Goal: Task Accomplishment & Management: Use online tool/utility

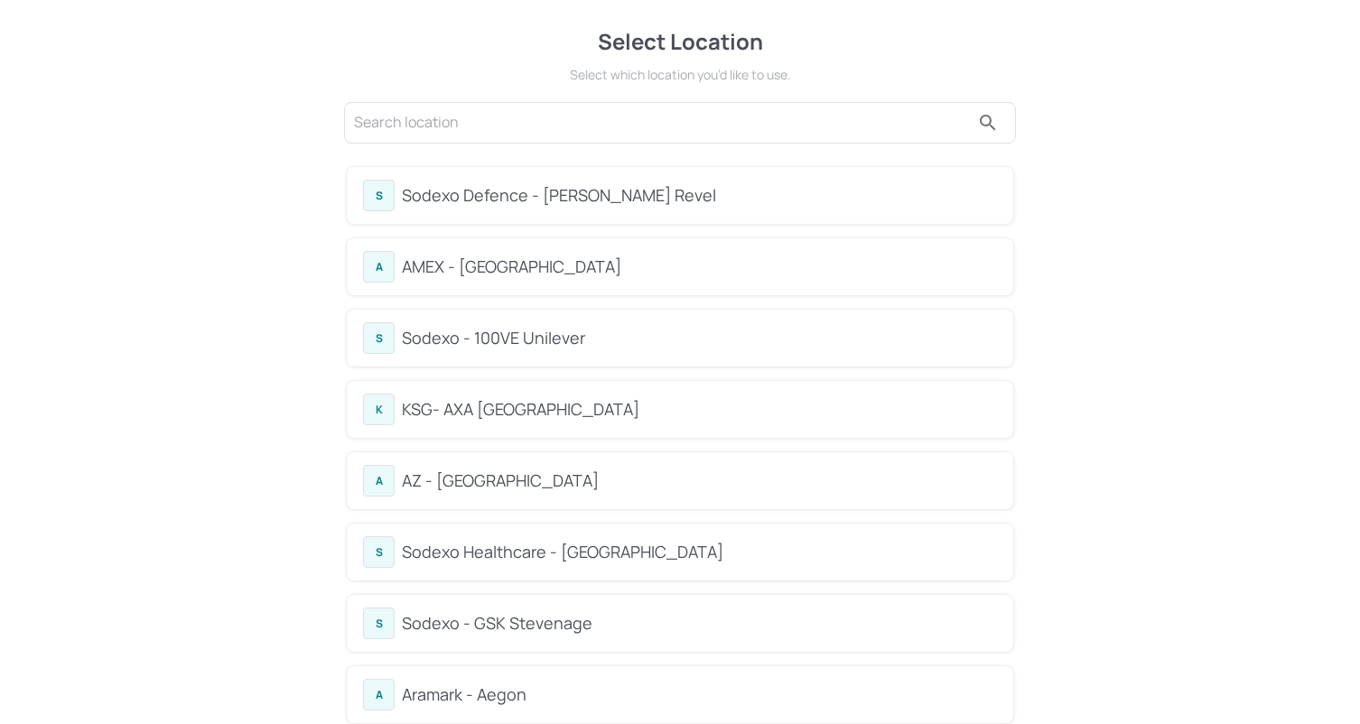
click at [598, 201] on div "Sodexo Defence - [PERSON_NAME] Revel" at bounding box center [699, 195] width 595 height 24
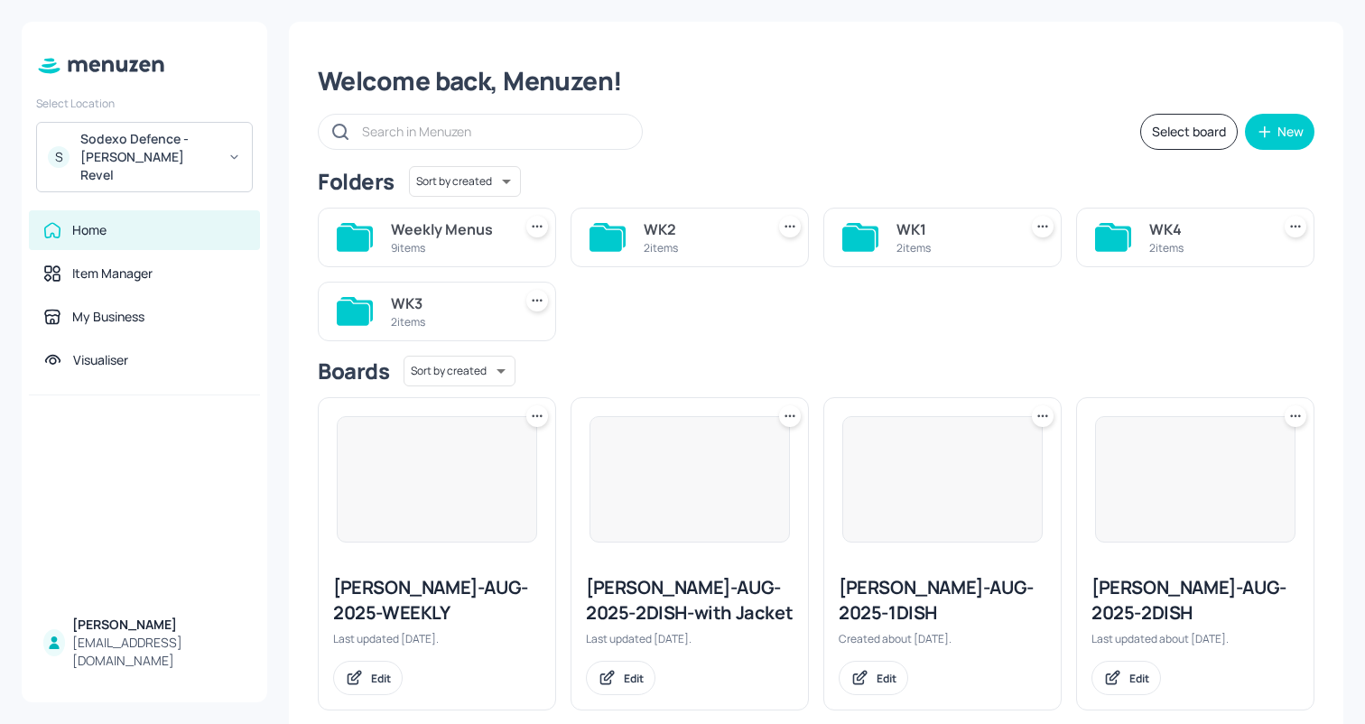
scroll to position [30, 0]
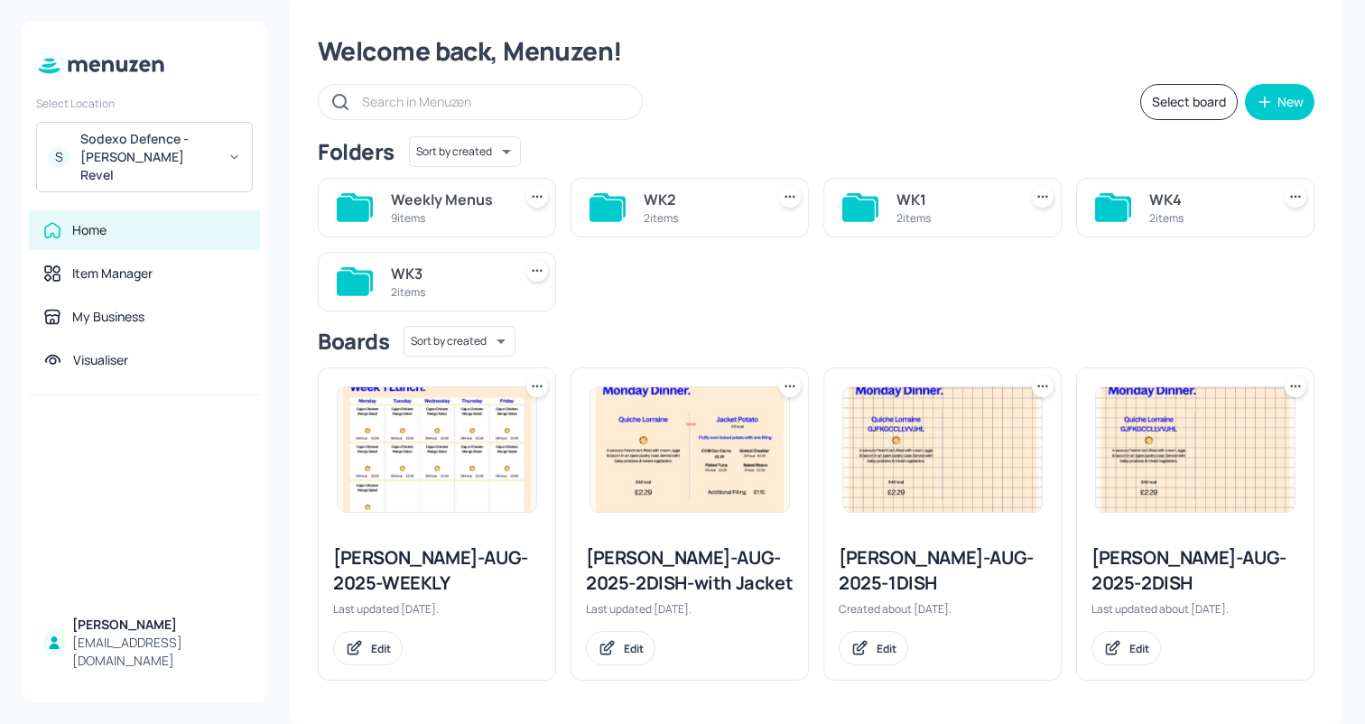
click at [414, 279] on div "WK3" at bounding box center [448, 274] width 114 height 22
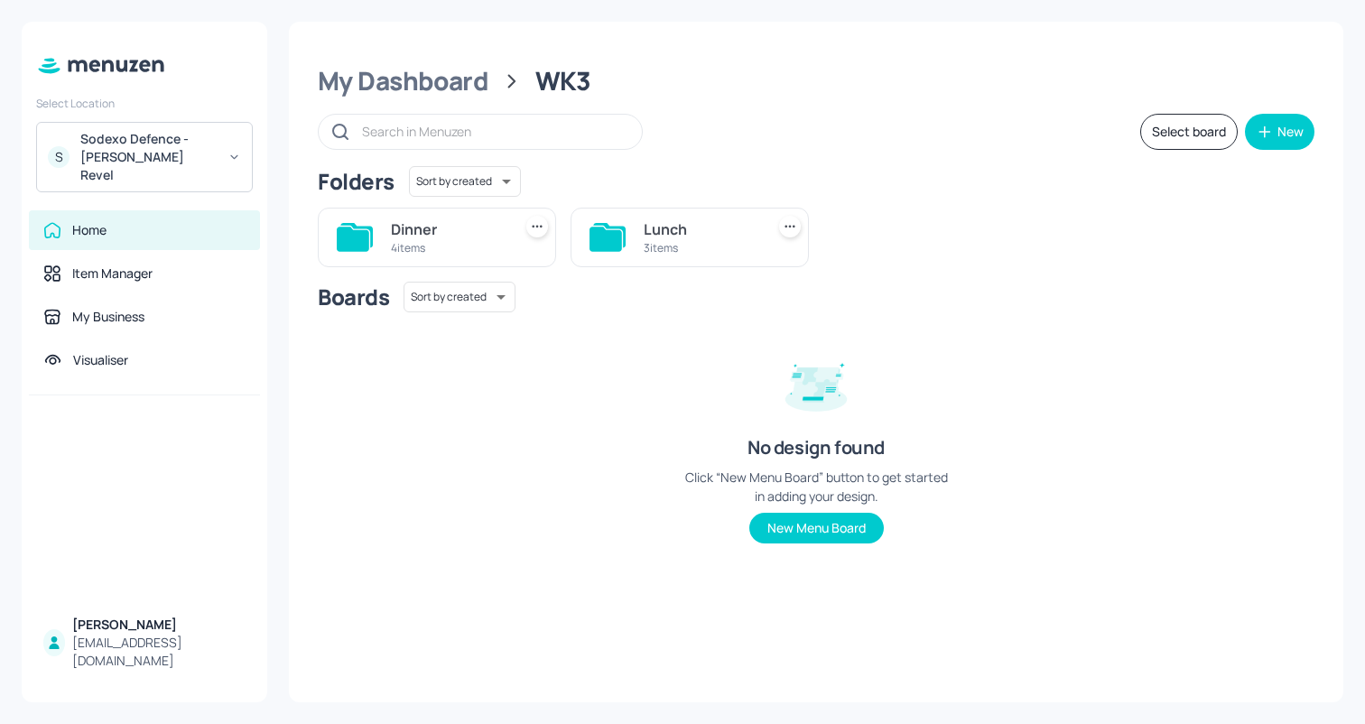
click at [655, 245] on div "3 items" at bounding box center [701, 247] width 114 height 15
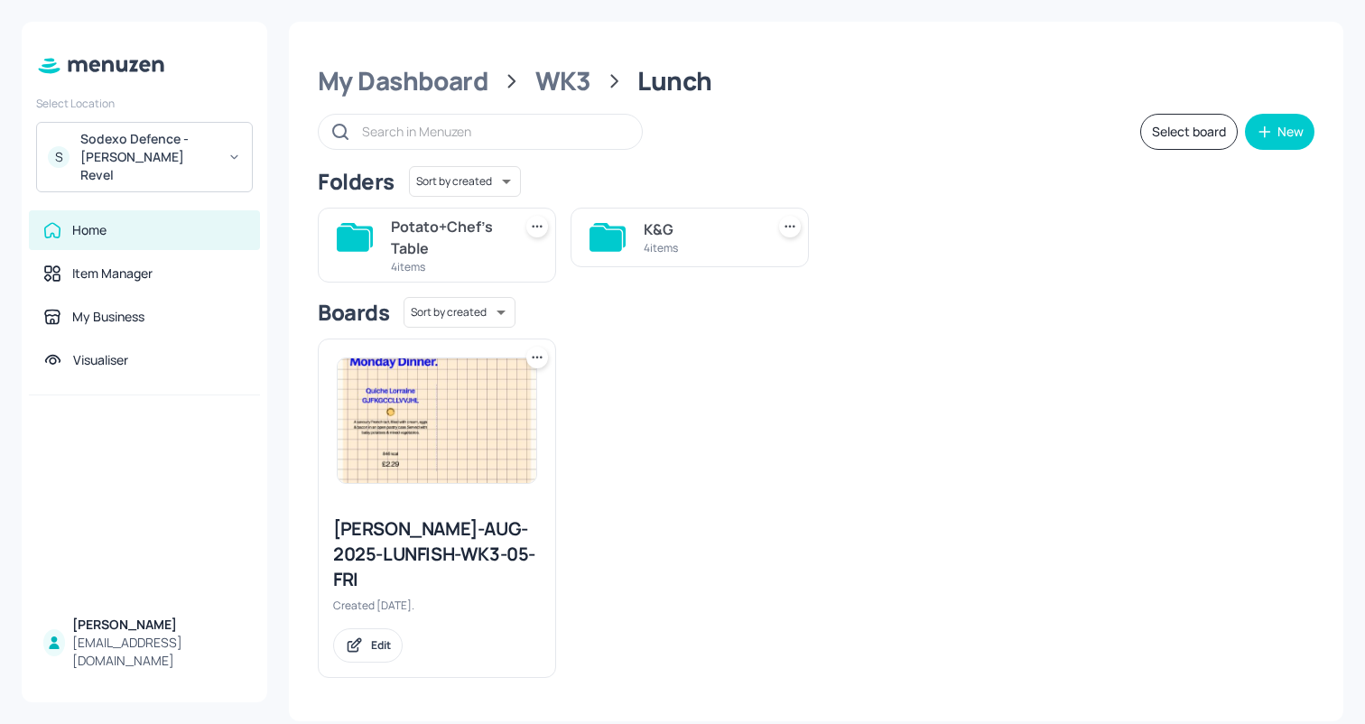
click at [478, 238] on div "Potato+Chef's Table" at bounding box center [448, 237] width 114 height 43
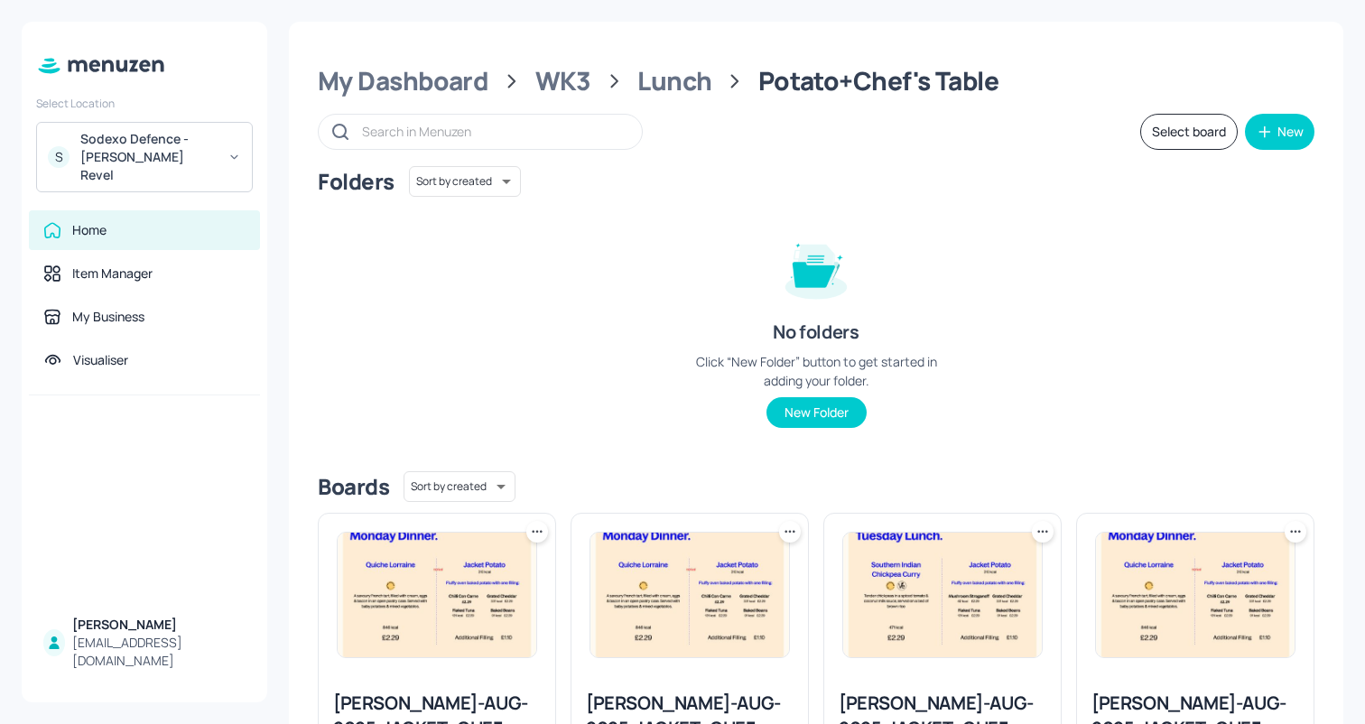
scroll to position [171, 0]
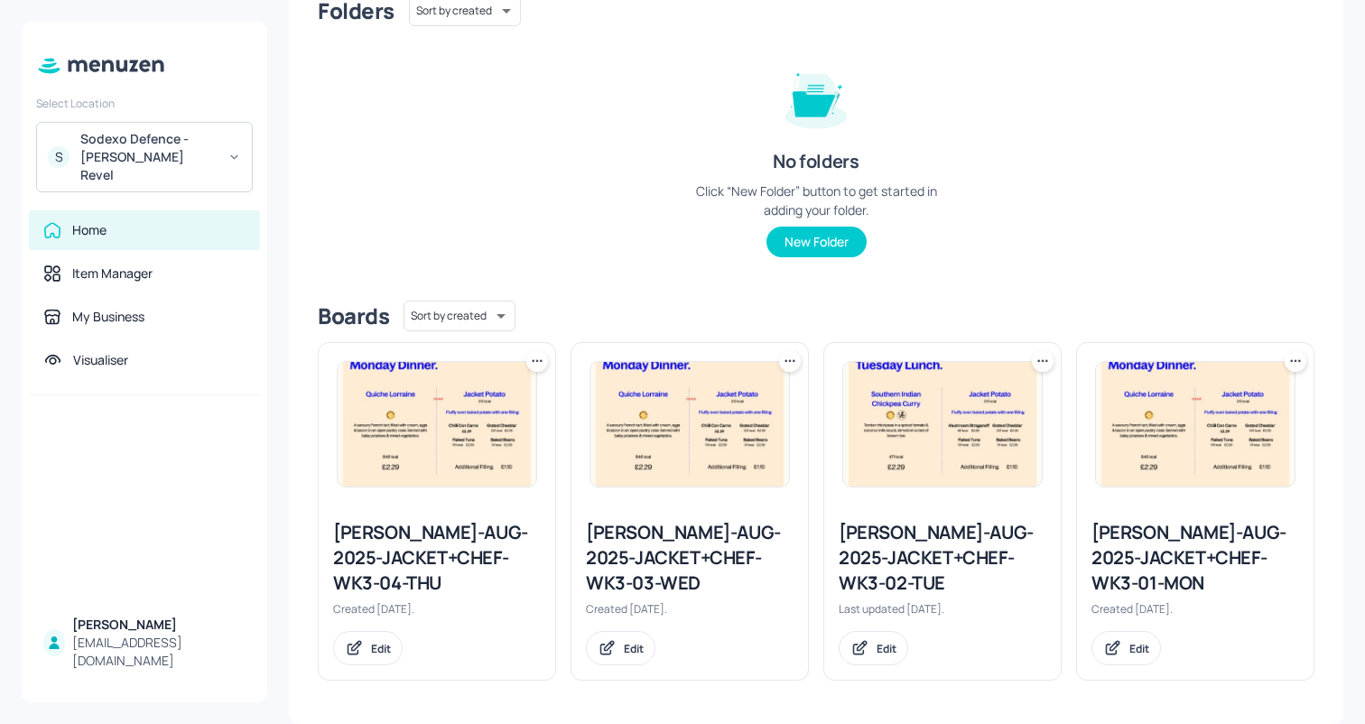
click at [1191, 450] on img at bounding box center [1195, 424] width 199 height 125
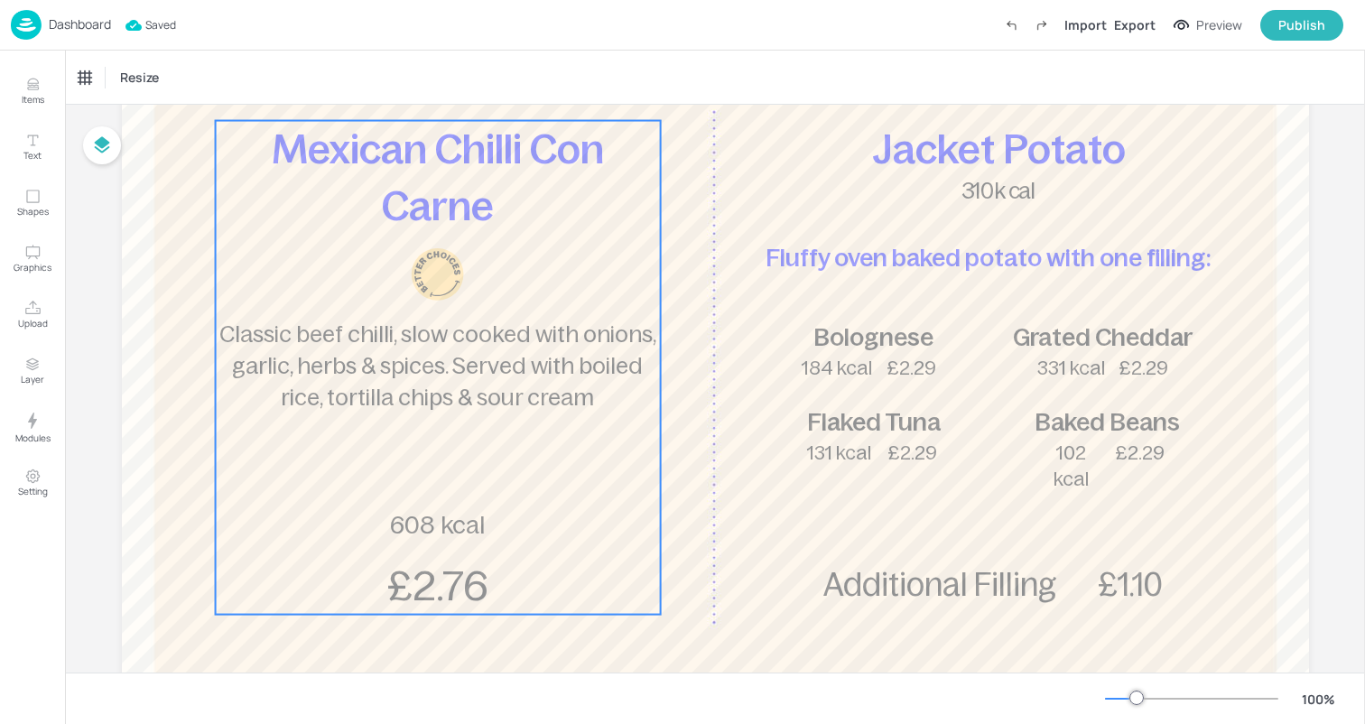
scroll to position [329, 0]
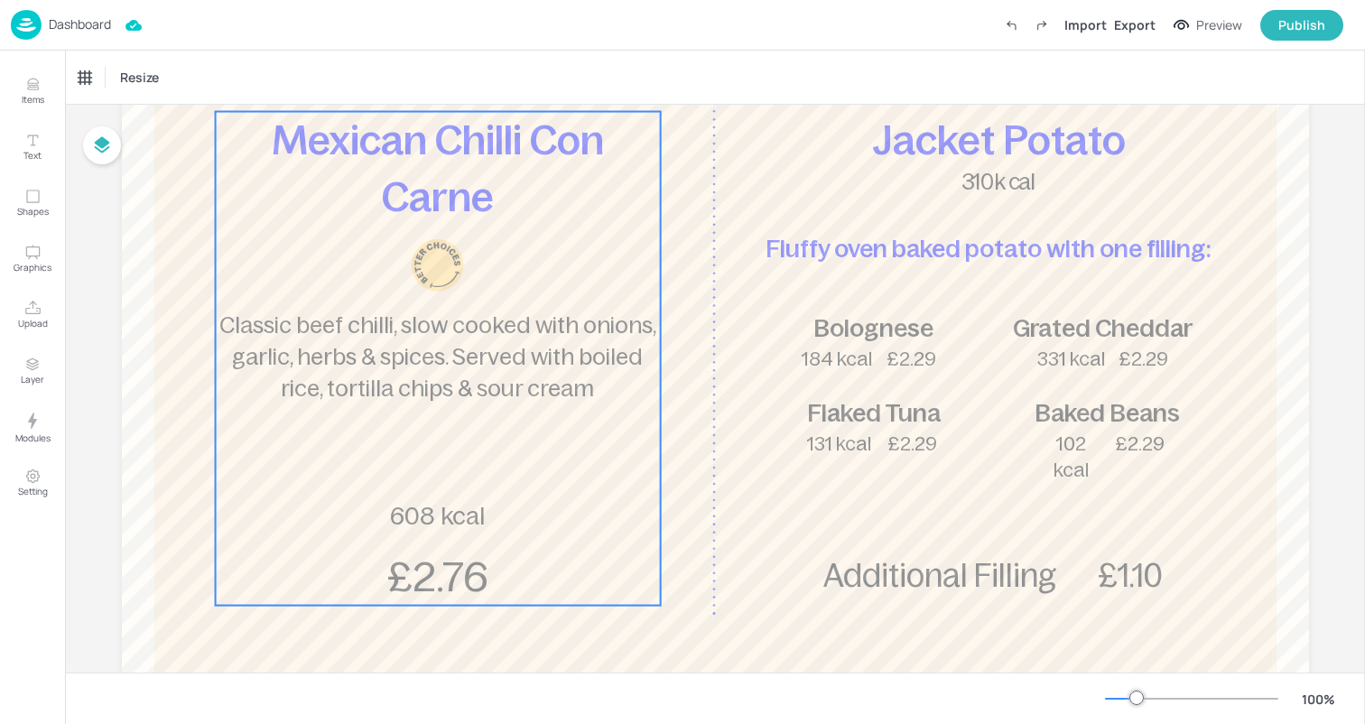
click at [559, 354] on span "Classic beef chilli, slow cooked with onions, garlic, herbs & spices. Served wi…" at bounding box center [437, 356] width 437 height 88
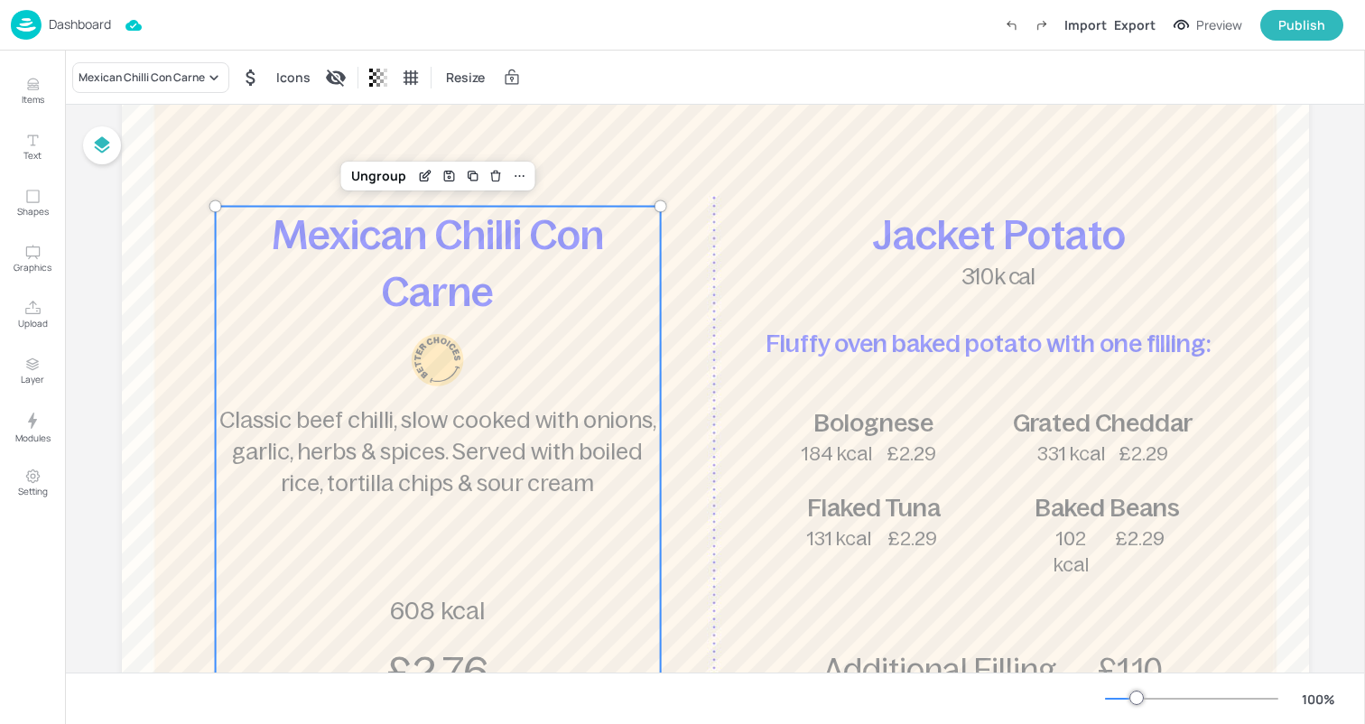
scroll to position [244, 0]
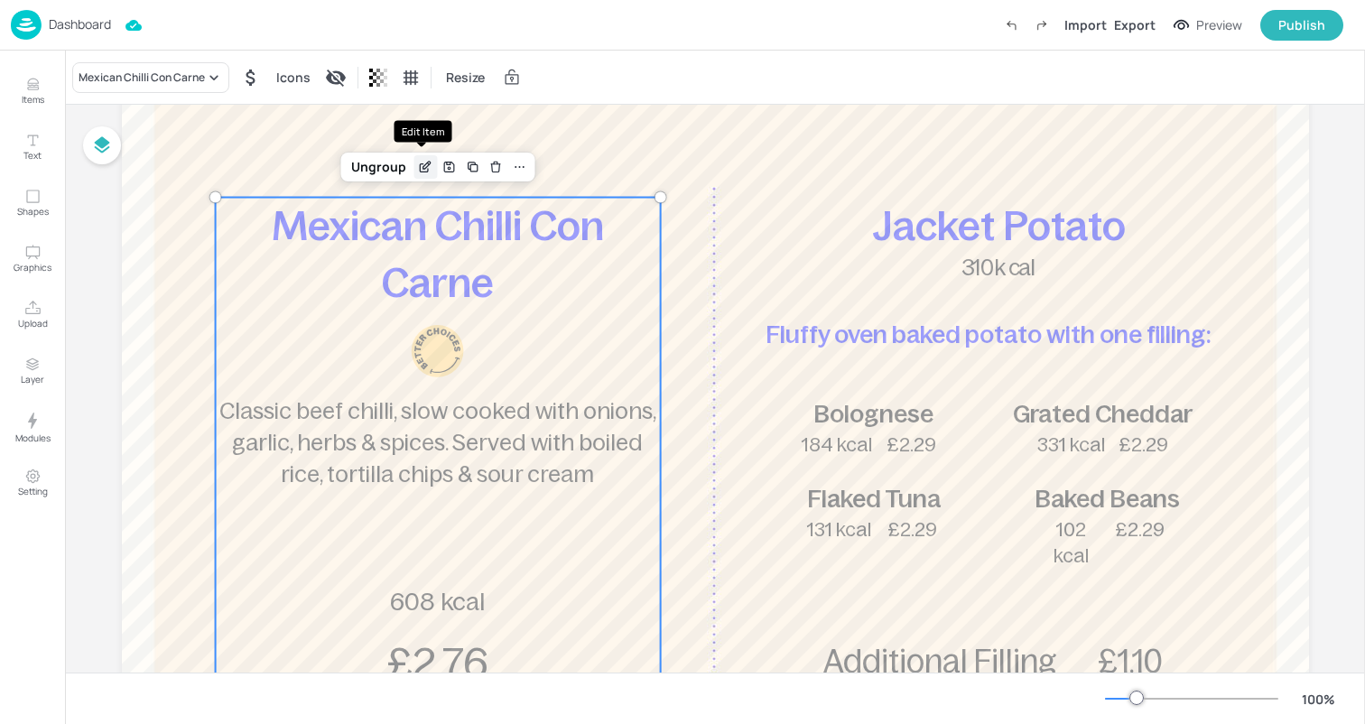
click at [427, 171] on icon "Edit Item" at bounding box center [425, 167] width 15 height 14
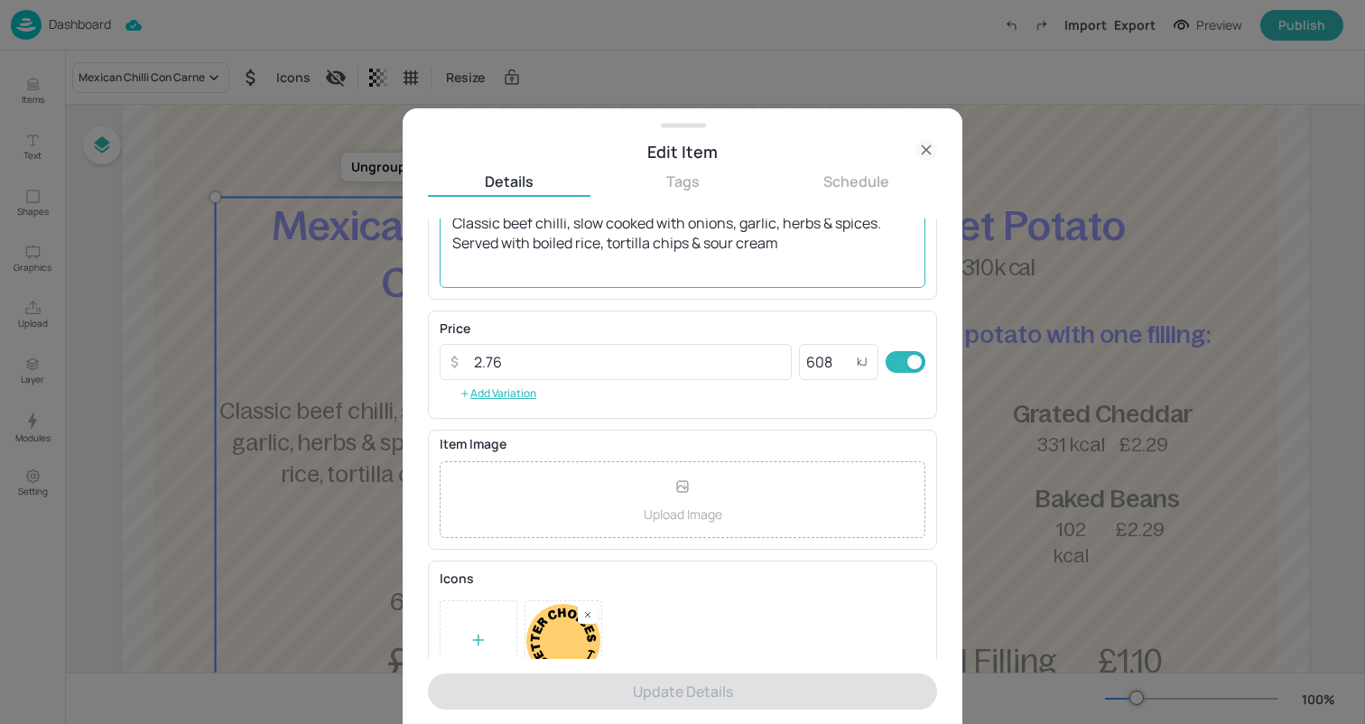
scroll to position [228, 0]
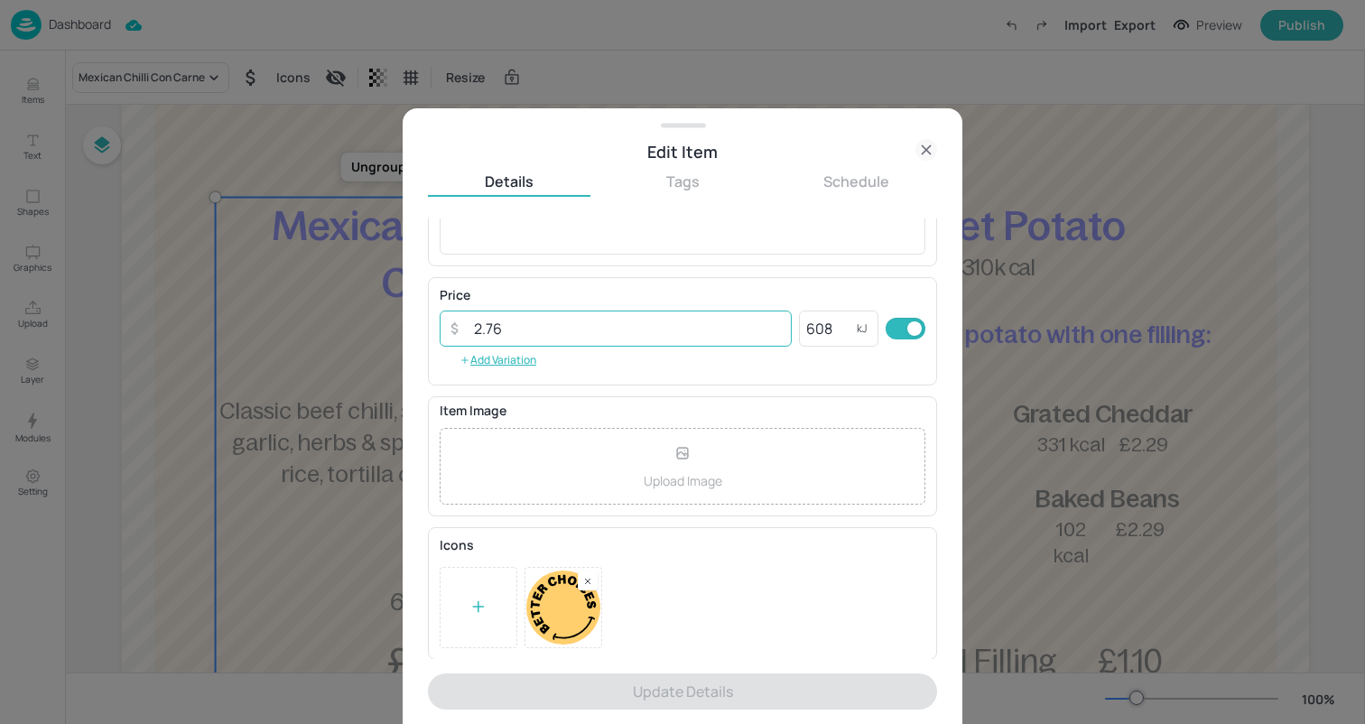
click at [559, 330] on input "2.76" at bounding box center [627, 329] width 329 height 36
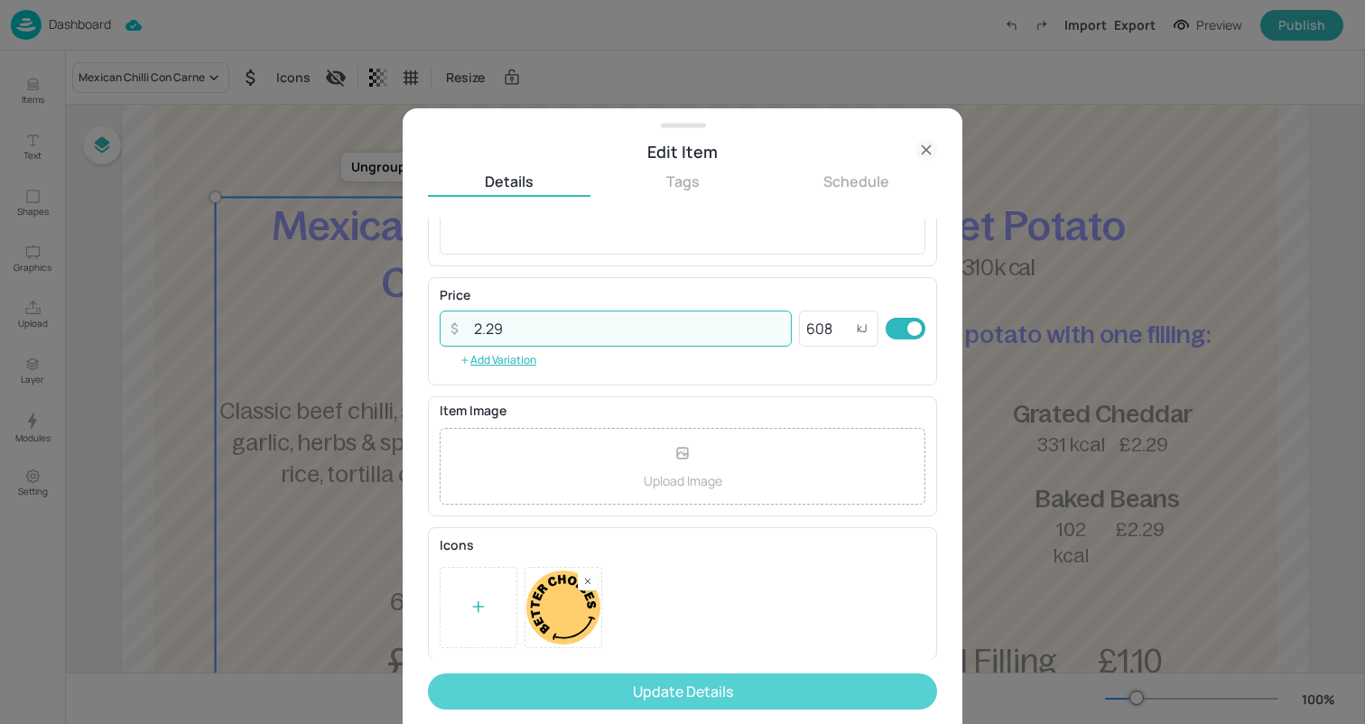
type input "2.29"
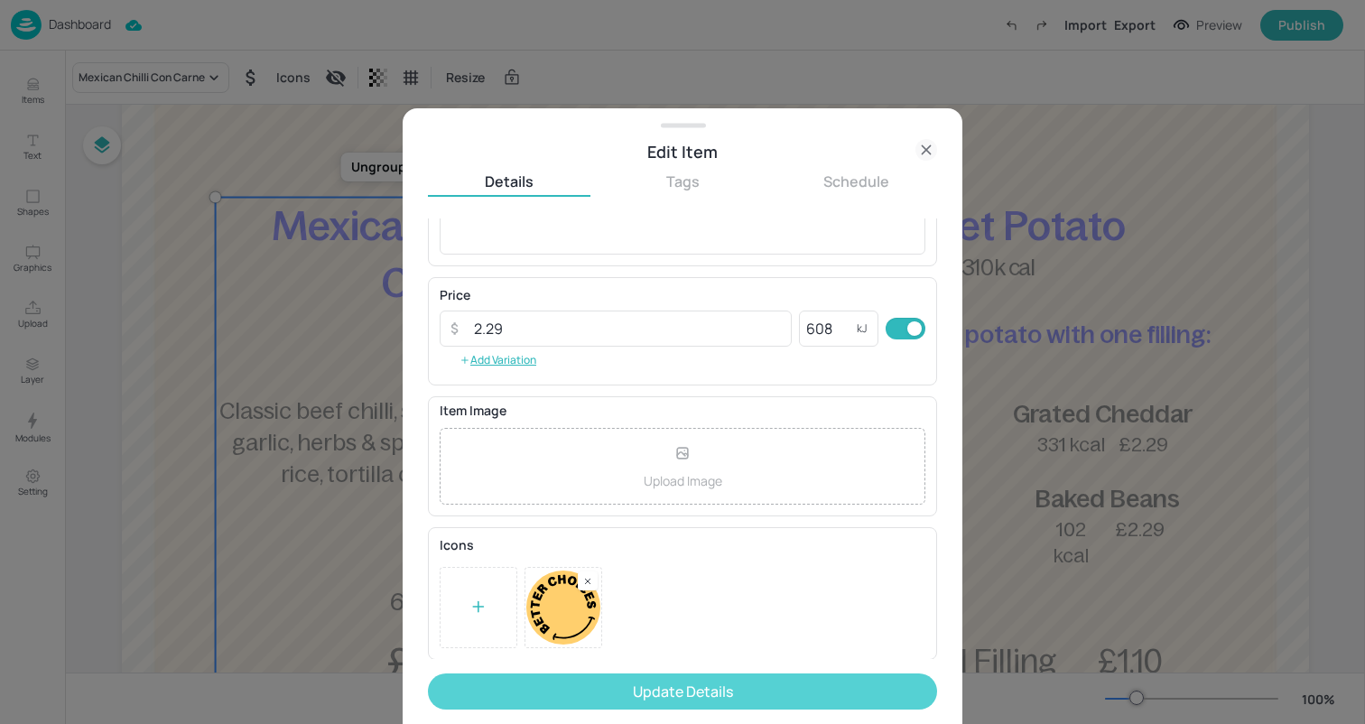
click at [651, 682] on button "Update Details" at bounding box center [682, 691] width 509 height 36
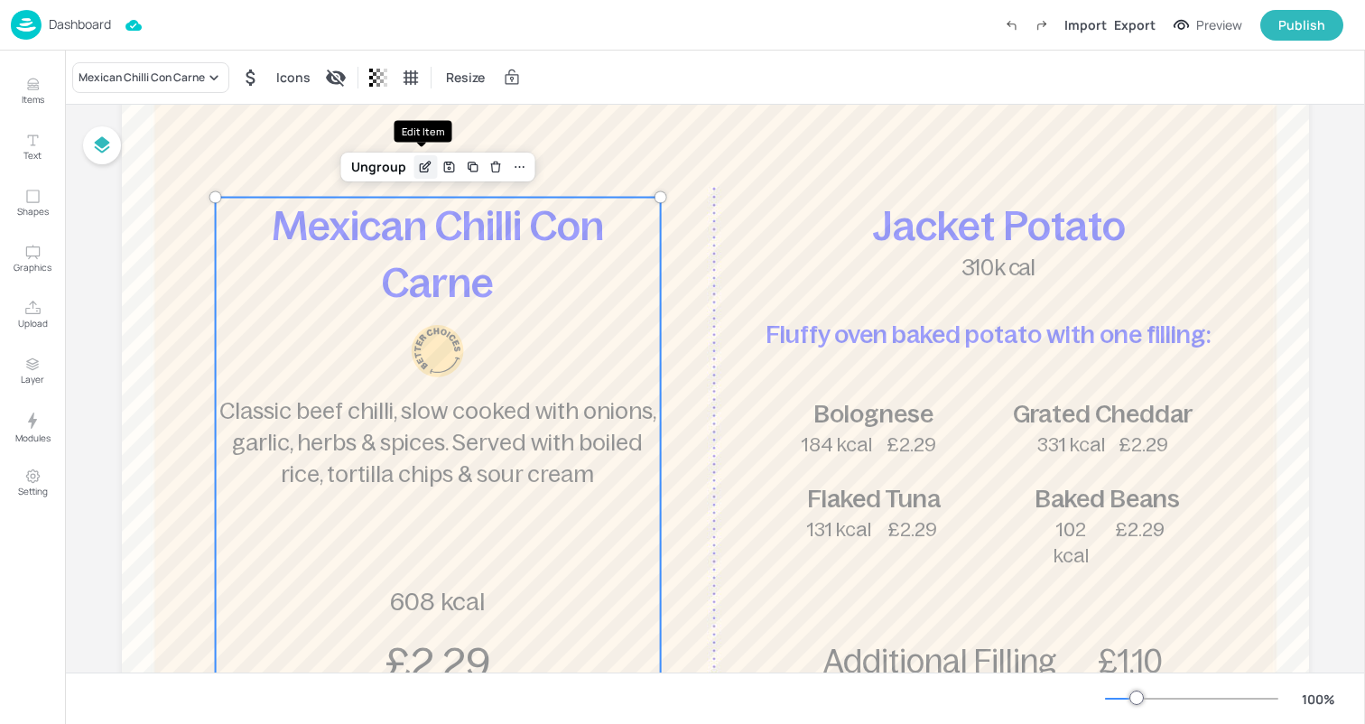
click at [428, 169] on icon "Edit Item" at bounding box center [425, 167] width 15 height 14
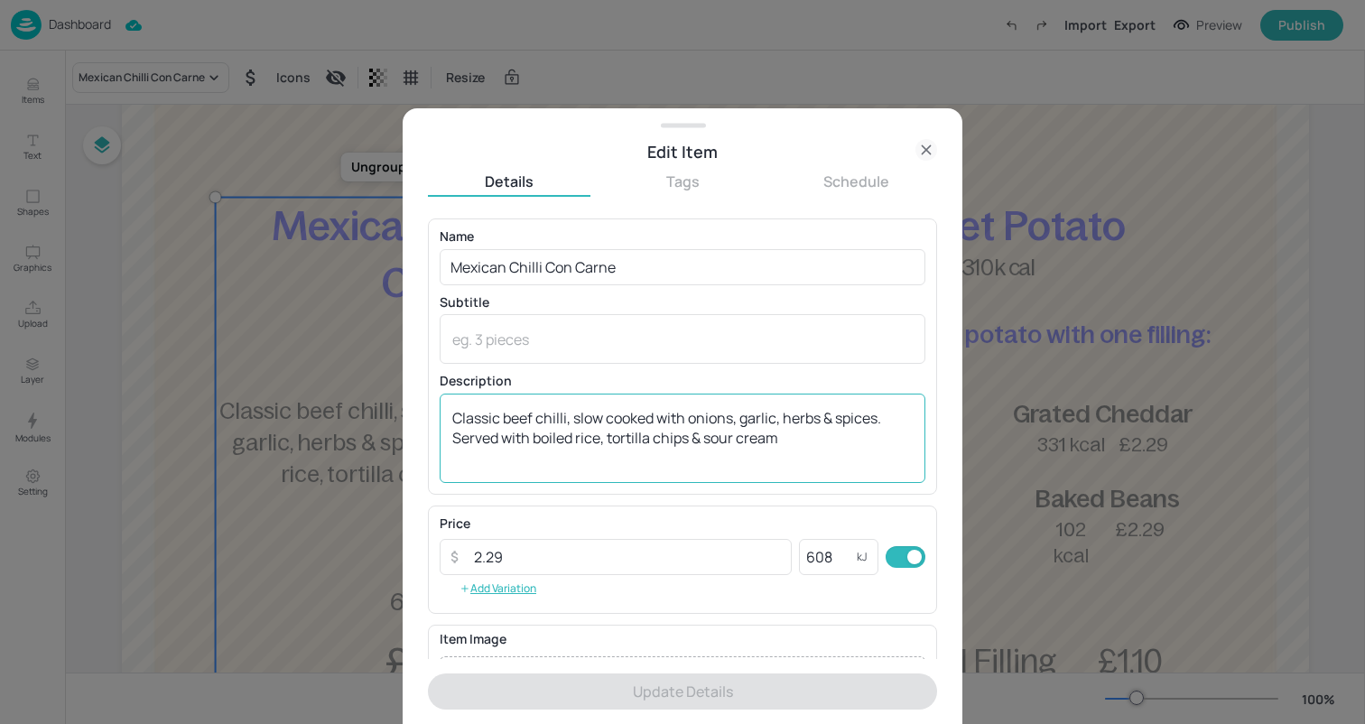
scroll to position [228, 0]
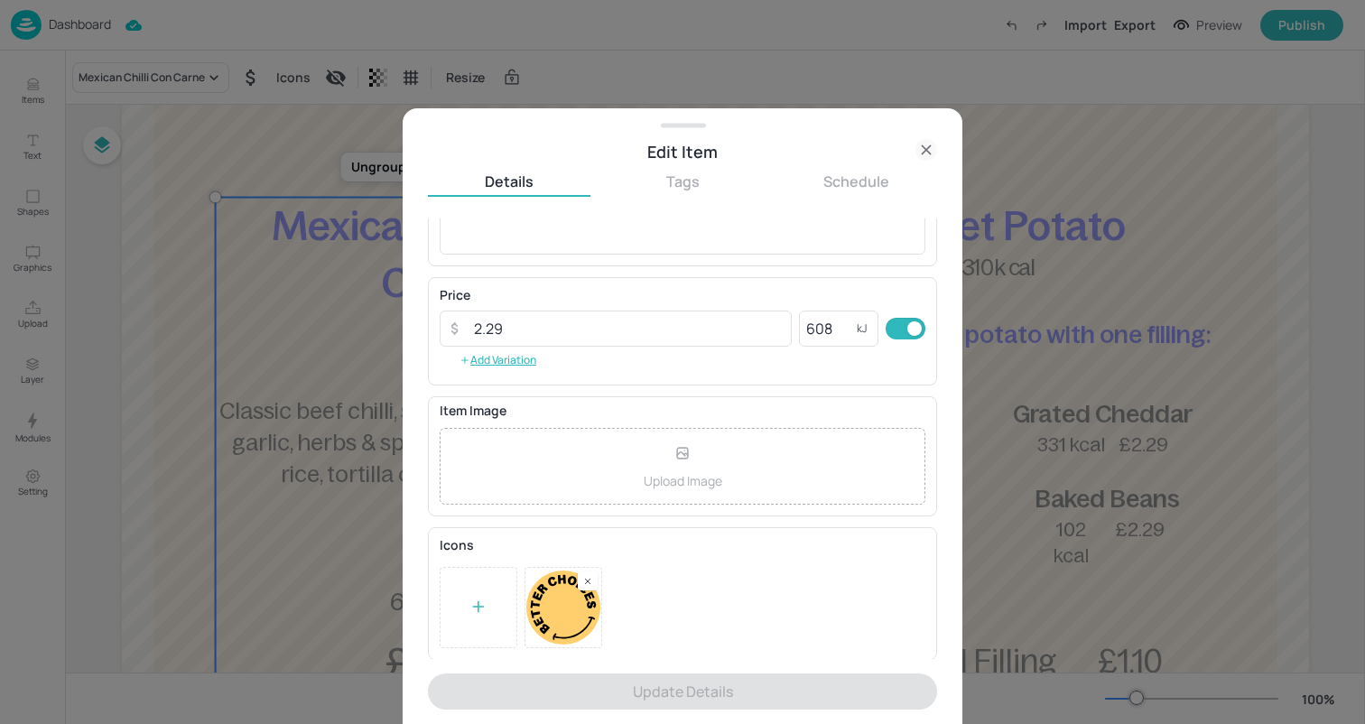
click at [597, 580] on div at bounding box center [588, 580] width 20 height 19
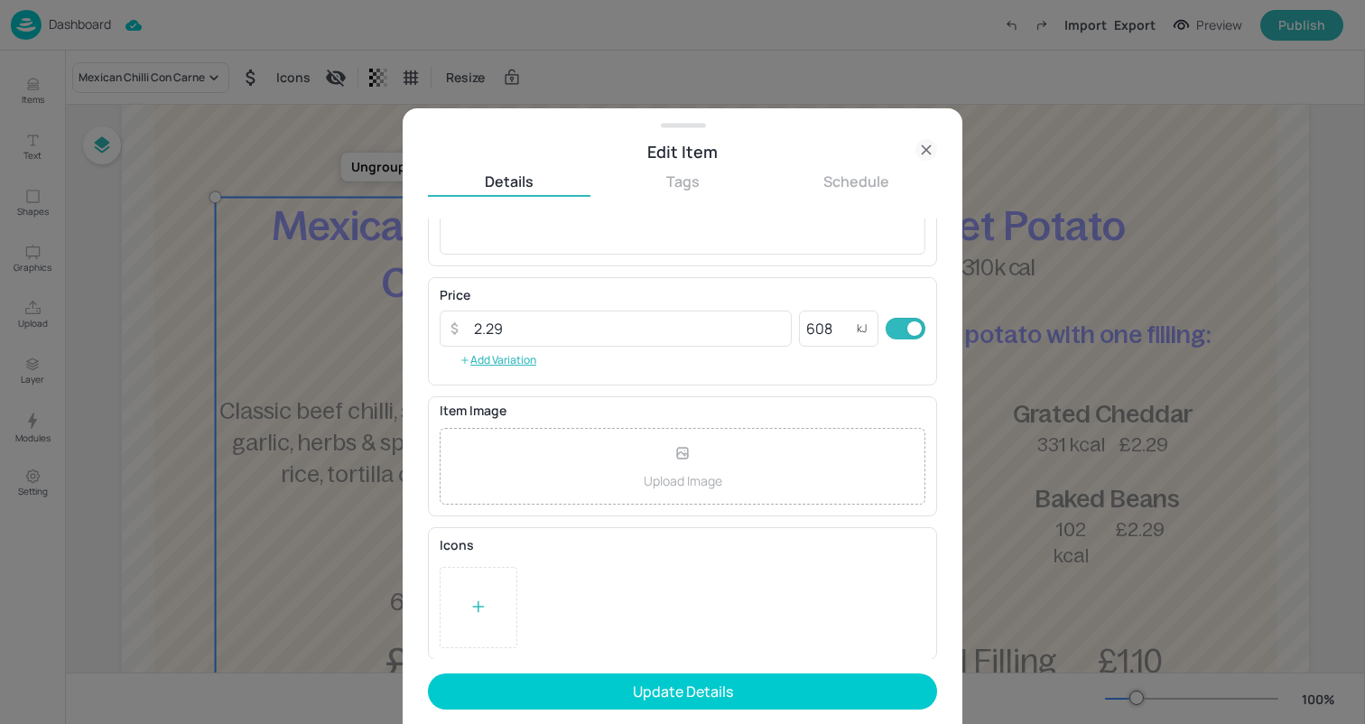
click at [509, 587] on div at bounding box center [479, 607] width 78 height 81
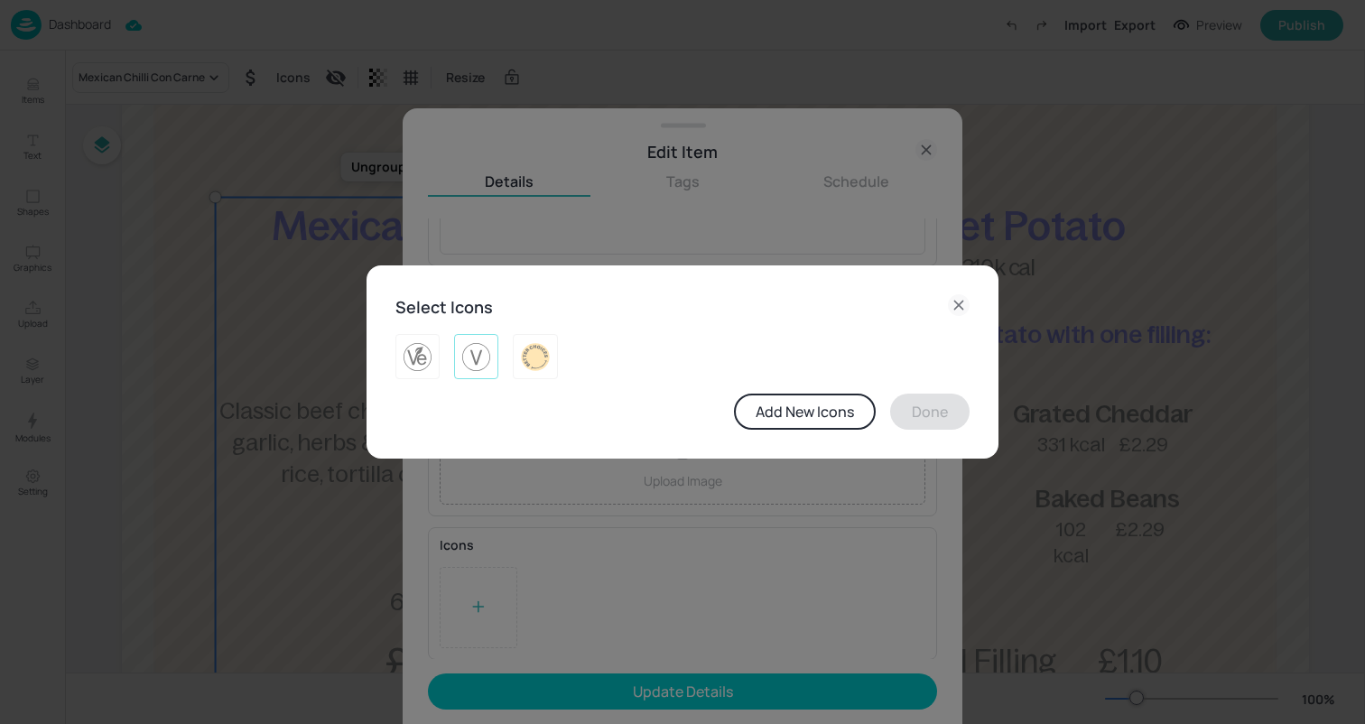
click at [471, 354] on img at bounding box center [476, 356] width 28 height 29
click at [538, 373] on div at bounding box center [535, 356] width 44 height 45
click at [481, 369] on img at bounding box center [476, 356] width 28 height 29
click at [948, 415] on button "Done" at bounding box center [929, 412] width 79 height 36
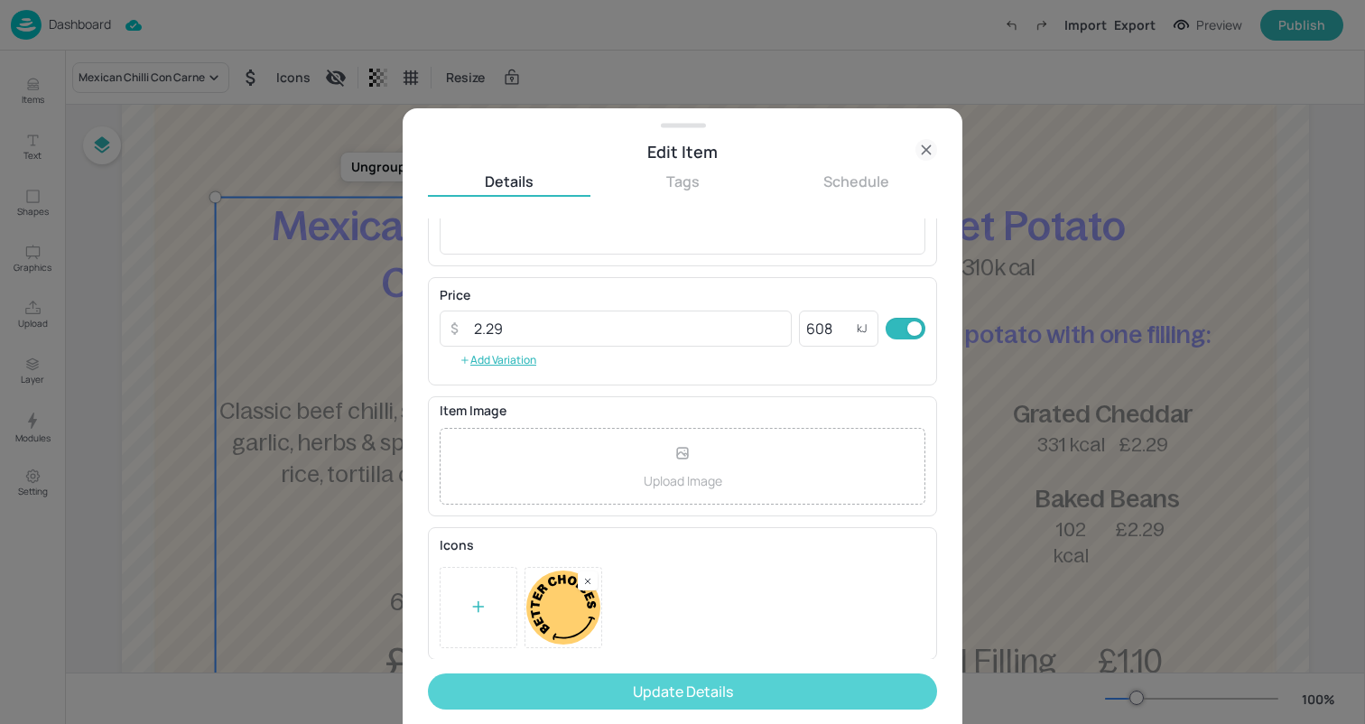
click at [794, 683] on button "Update Details" at bounding box center [682, 691] width 509 height 36
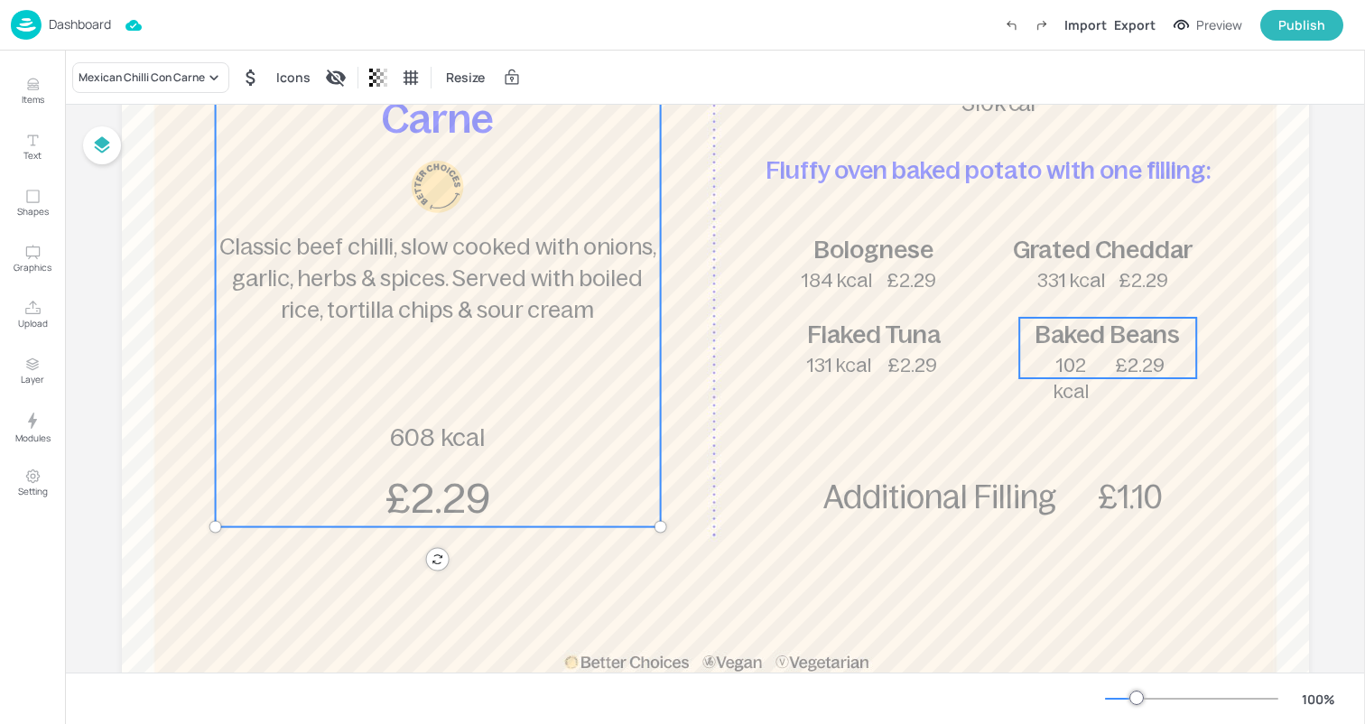
scroll to position [390, 0]
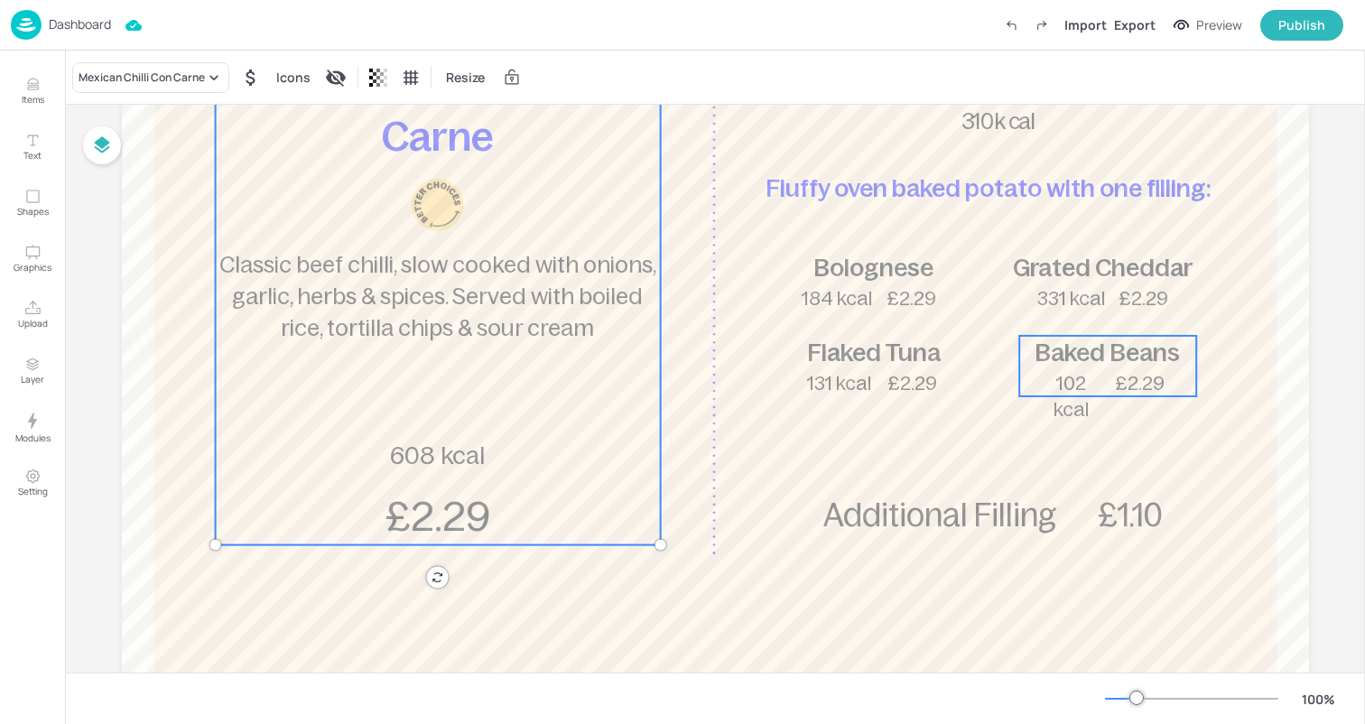
click at [1067, 385] on span "102 kcal" at bounding box center [1070, 396] width 35 height 47
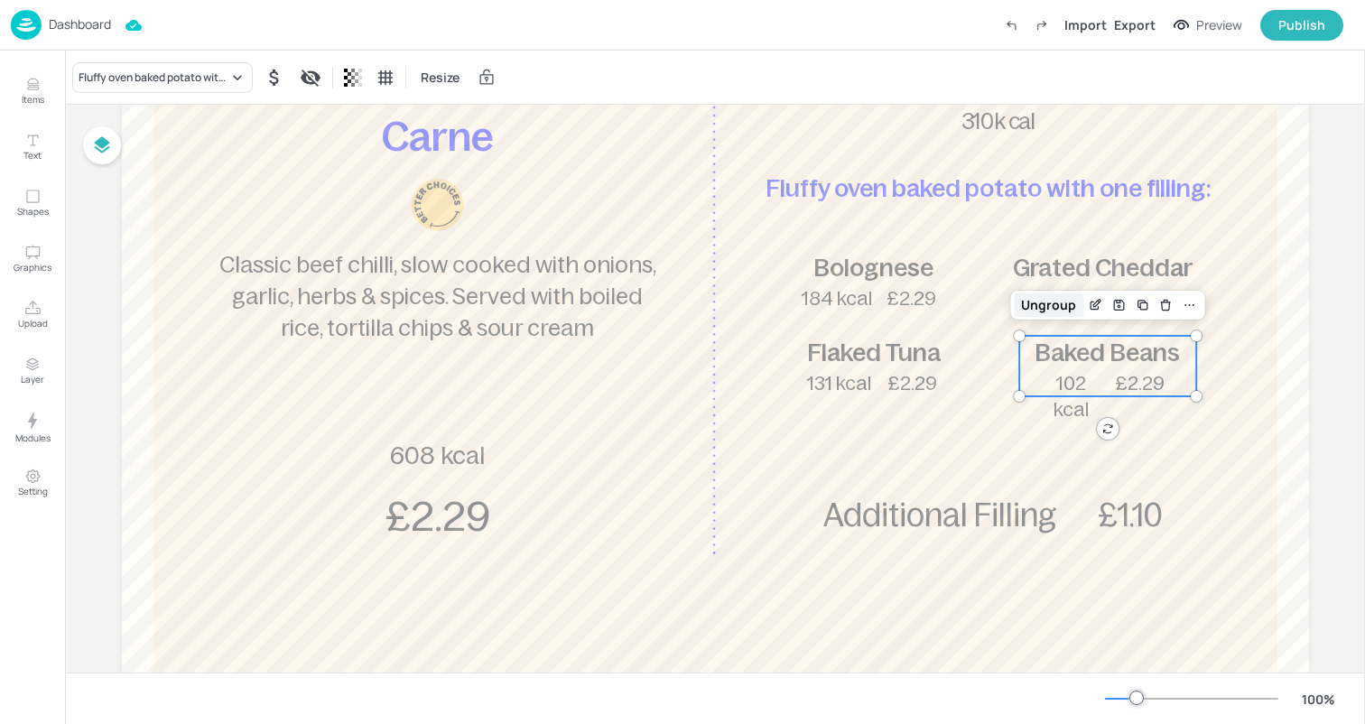
click at [1055, 301] on div "Ungroup" at bounding box center [1049, 304] width 70 height 23
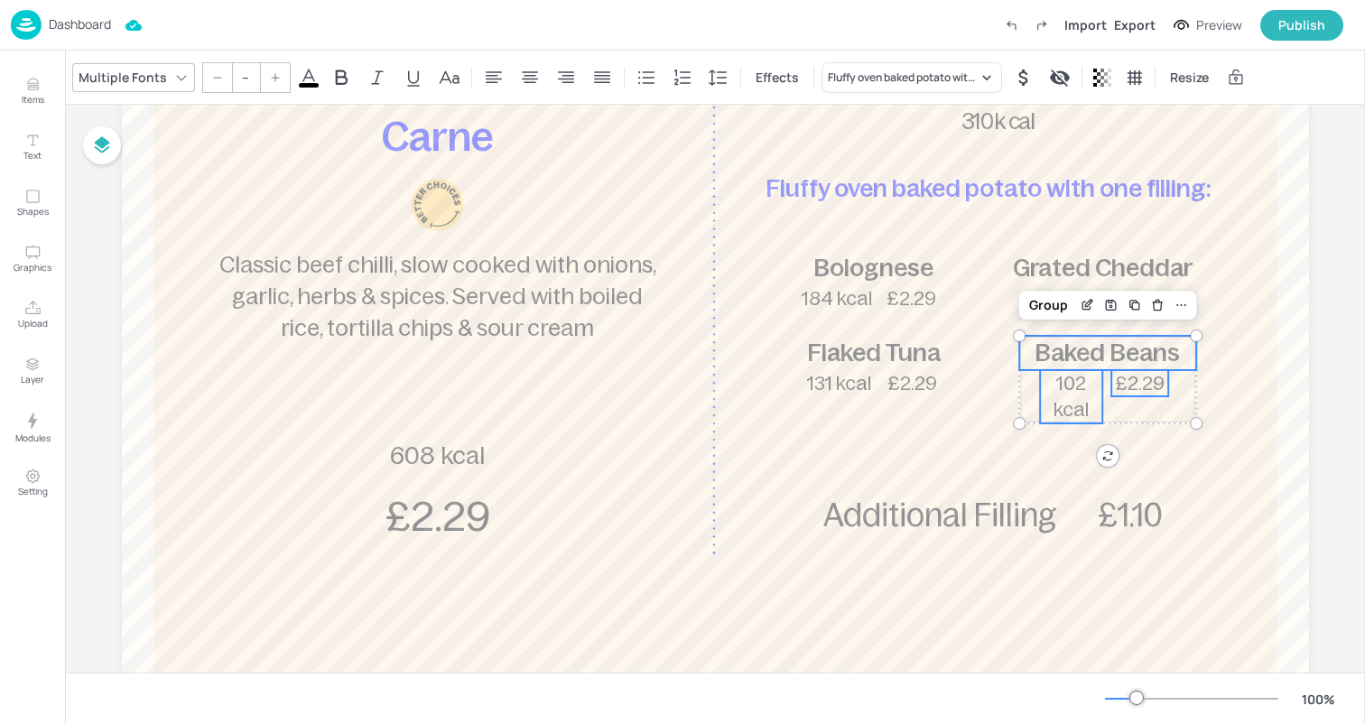
click at [1079, 402] on span "102 kcal" at bounding box center [1070, 396] width 35 height 47
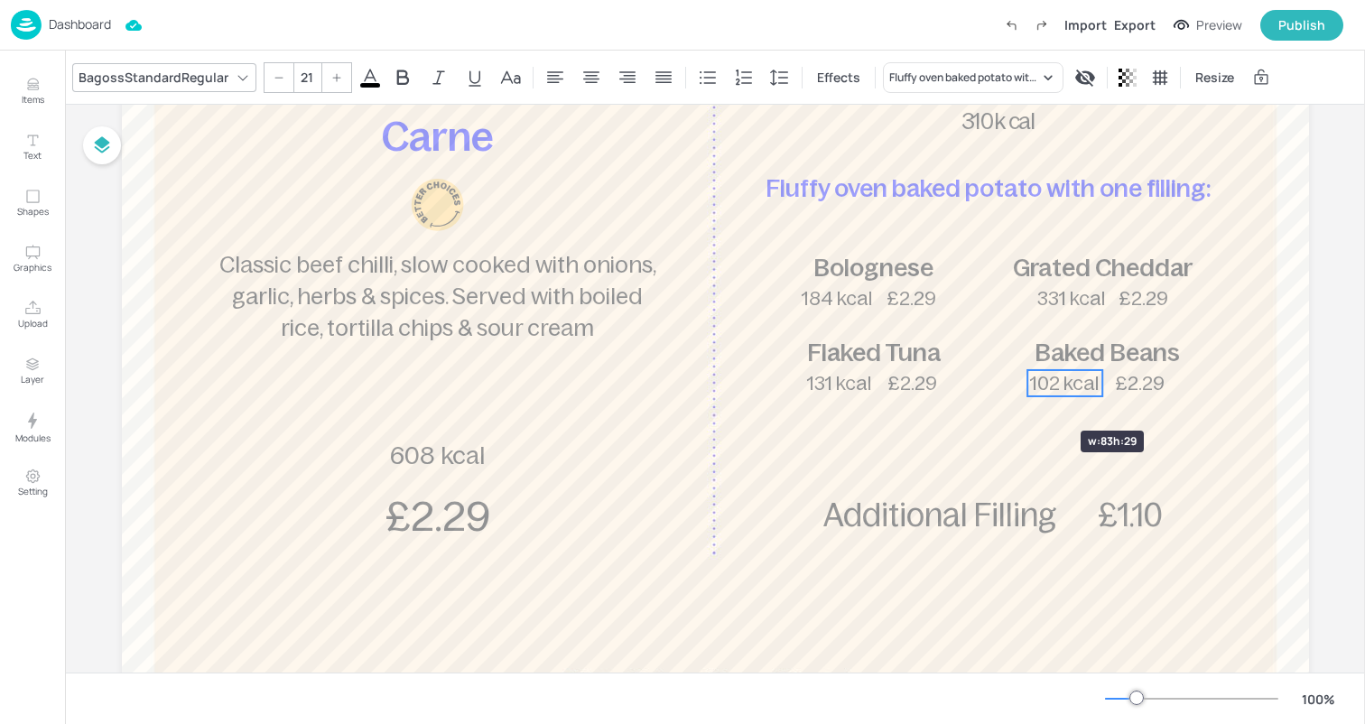
drag, startPoint x: 1039, startPoint y: 397, endPoint x: 1028, endPoint y: 398, distance: 10.9
click at [1028, 398] on div "Mexican Chilli Con Carne Classic beef chilli, slow cooked with onions, garlic, …" at bounding box center [715, 260] width 1187 height 975
click at [1070, 384] on span "102 kcal" at bounding box center [1070, 383] width 69 height 21
click at [1146, 386] on span "£2.29" at bounding box center [1146, 383] width 50 height 21
click at [1083, 387] on span "102 kcal" at bounding box center [1070, 383] width 69 height 21
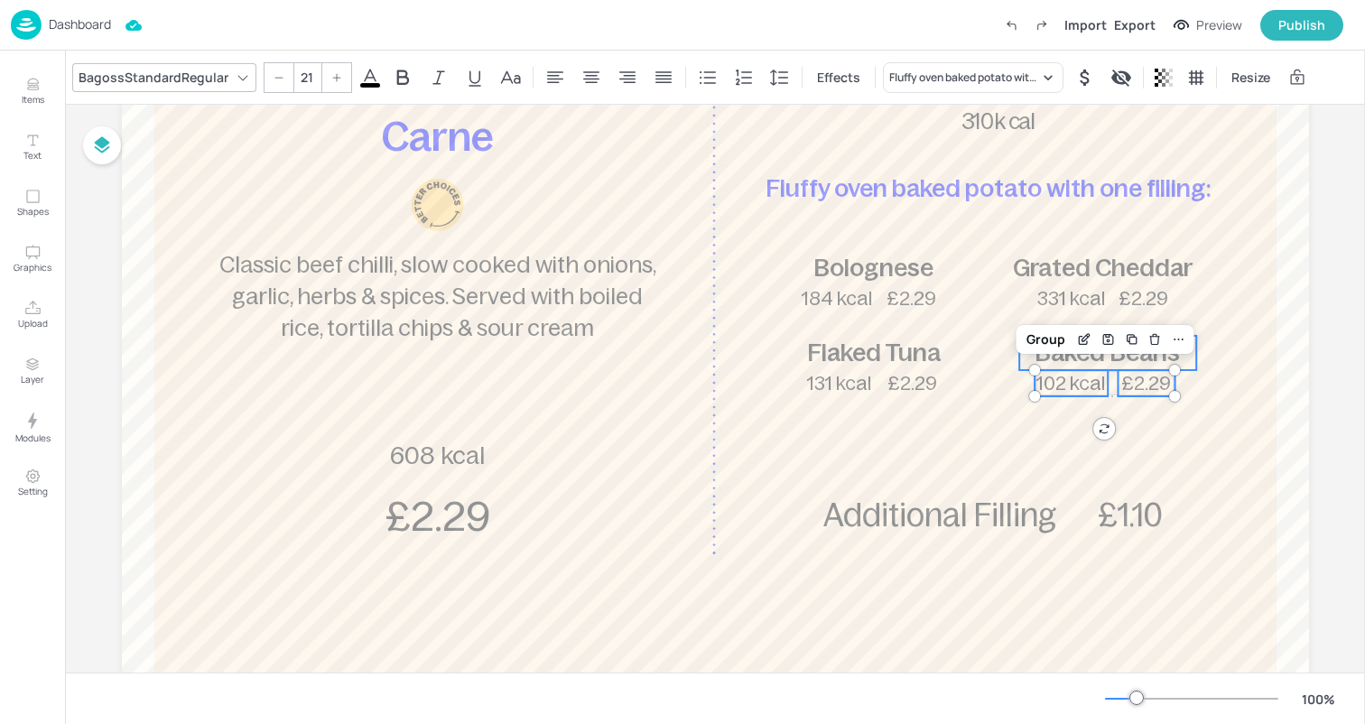
type input "--"
click at [1089, 360] on span "Baked Beans" at bounding box center [1107, 353] width 145 height 28
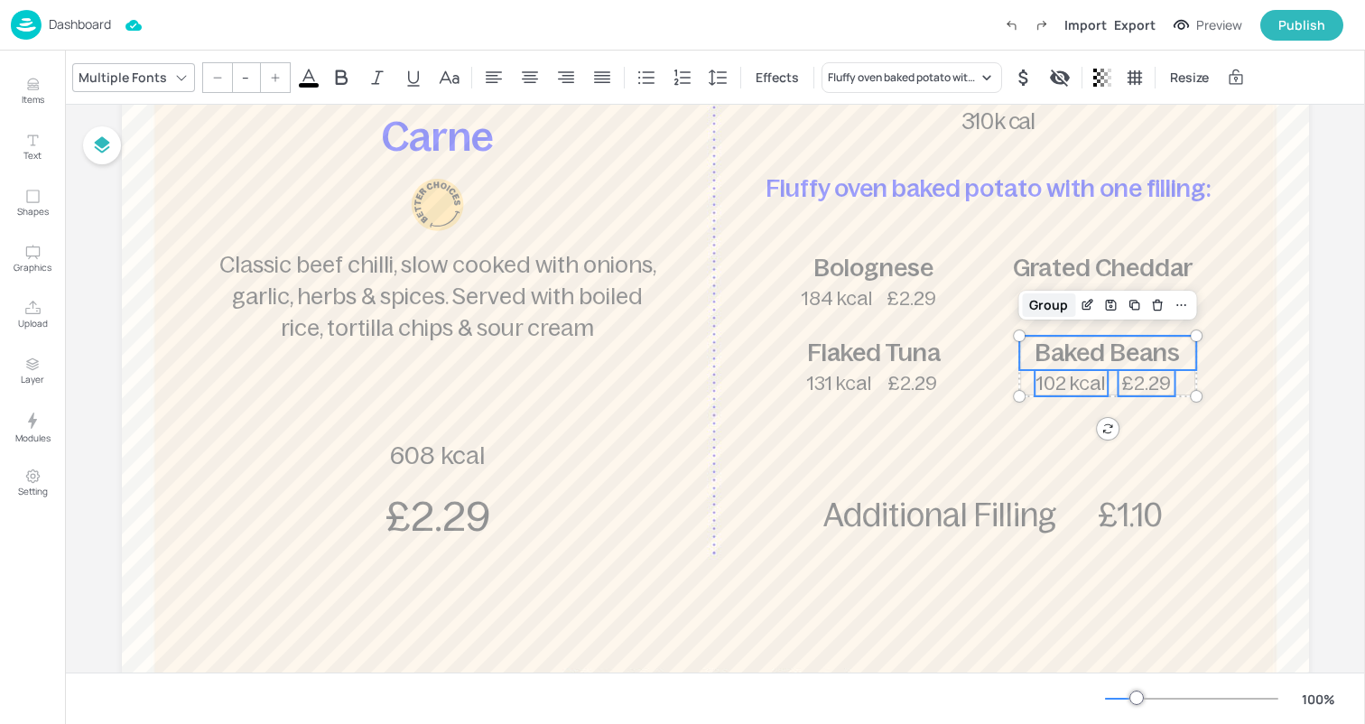
click at [1042, 313] on div "Group" at bounding box center [1048, 304] width 53 height 23
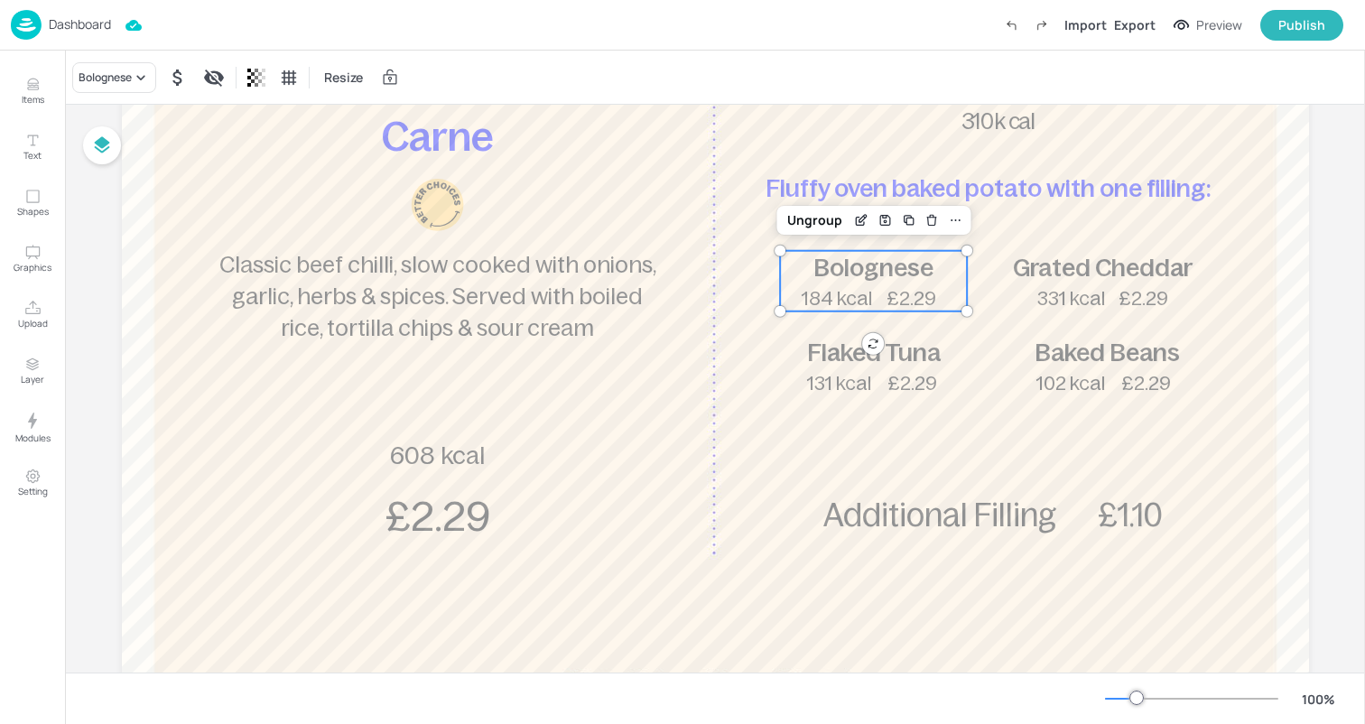
click at [879, 255] on span "Bolognese" at bounding box center [873, 268] width 120 height 28
click at [859, 215] on icon "Edit Item" at bounding box center [861, 220] width 15 height 14
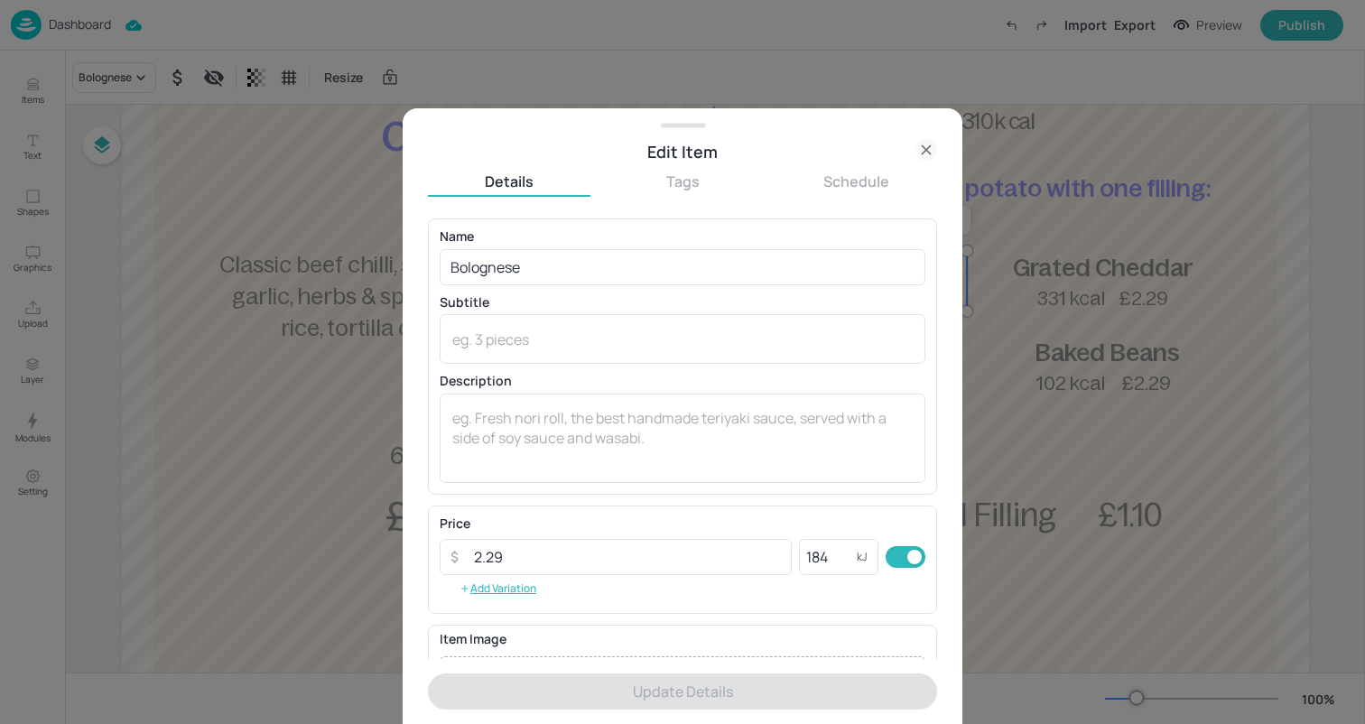
click at [912, 140] on div "Edit Item" at bounding box center [682, 151] width 509 height 25
click at [923, 144] on icon at bounding box center [926, 150] width 22 height 22
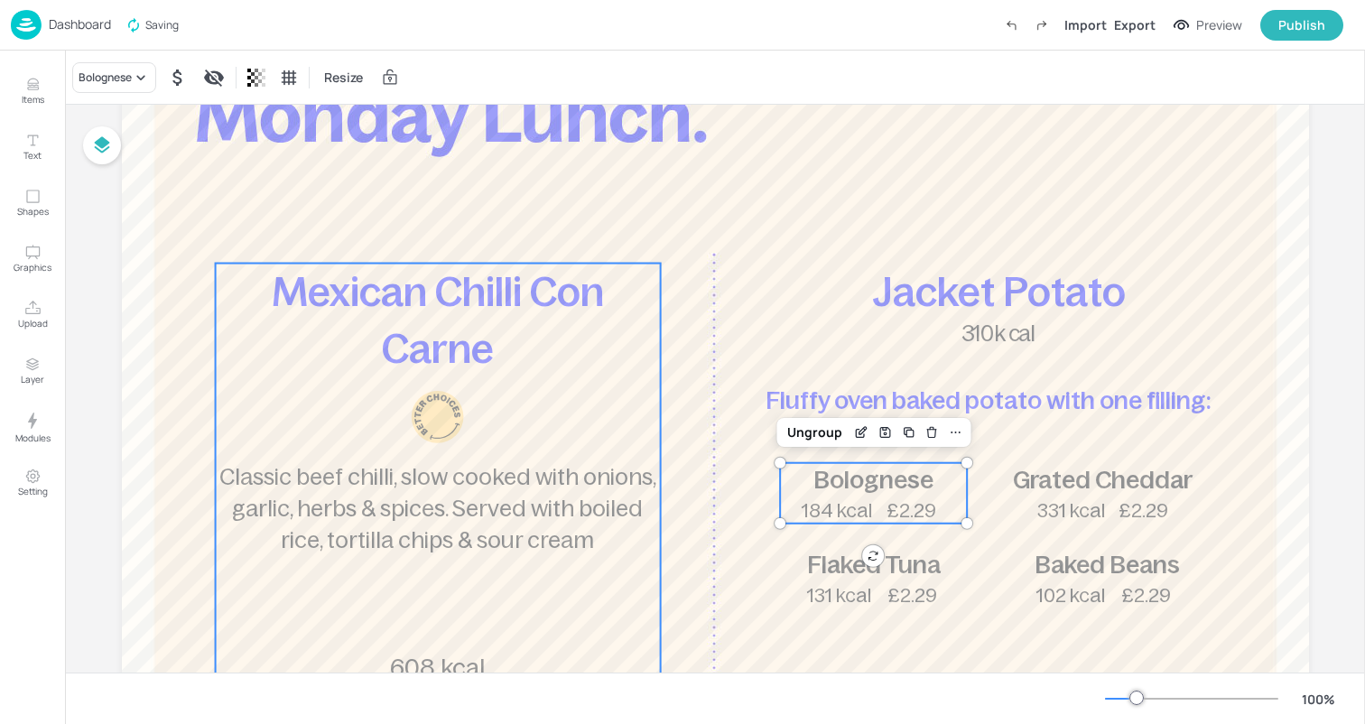
scroll to position [7, 0]
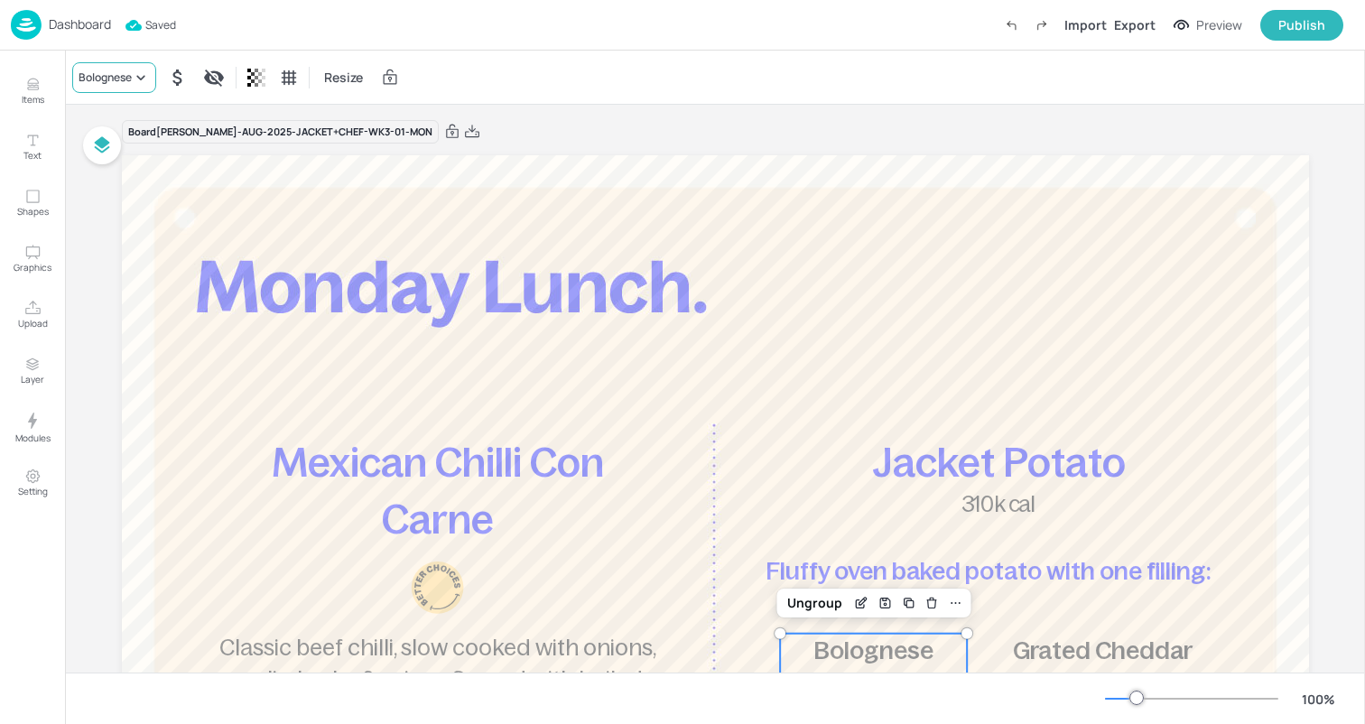
click at [130, 85] on div "Bolognese" at bounding box center [114, 77] width 84 height 31
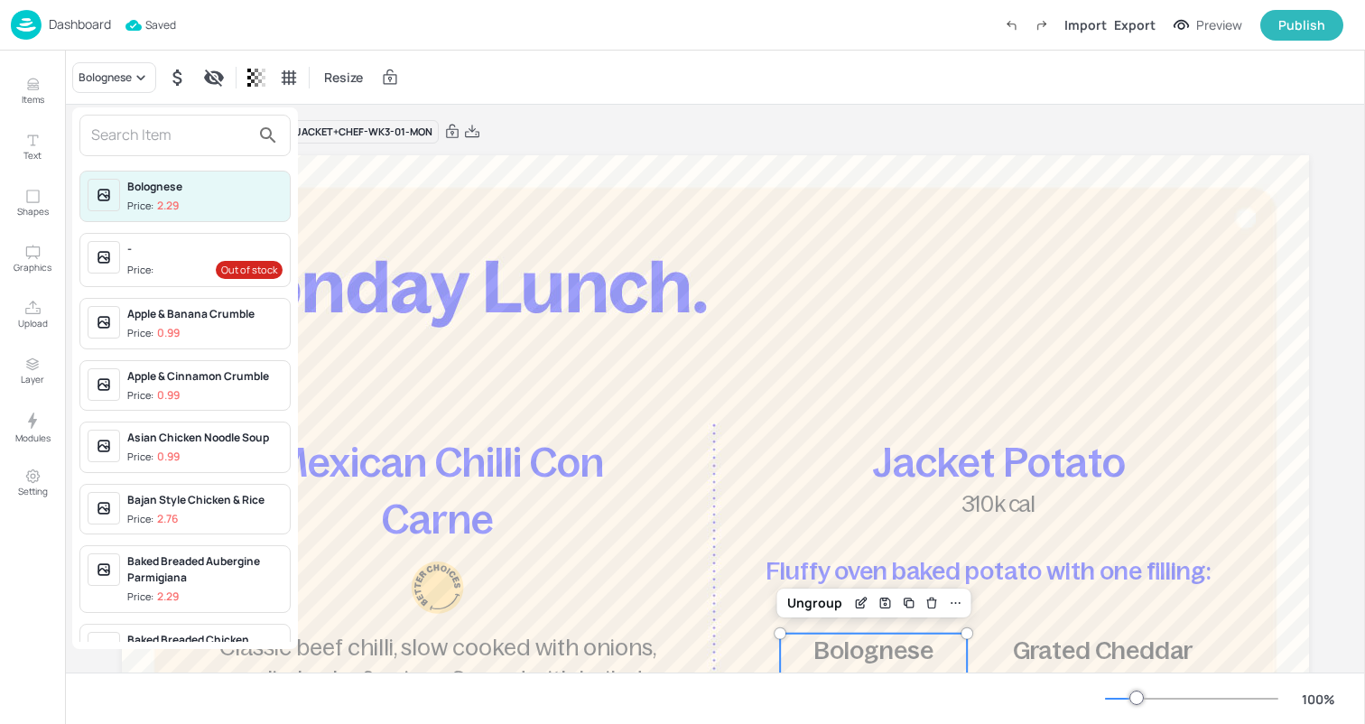
click at [140, 130] on input "text" at bounding box center [170, 135] width 159 height 29
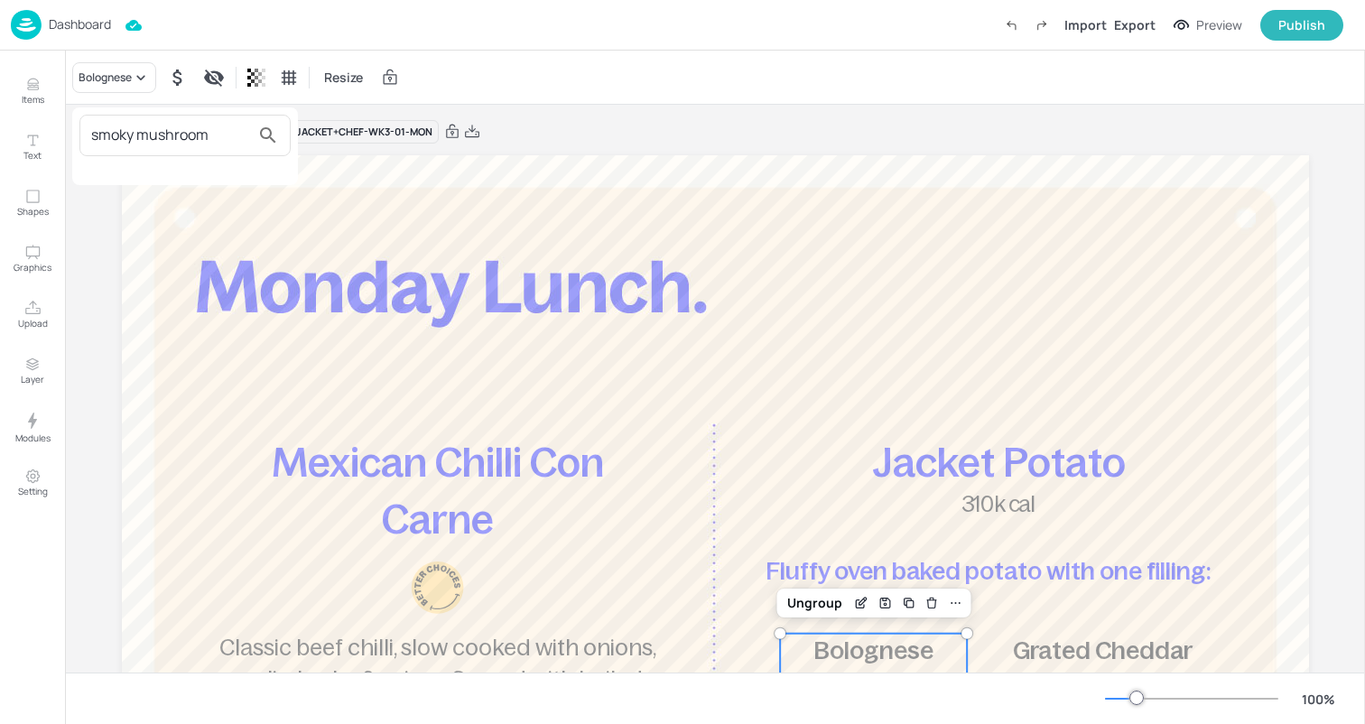
type input "smoky mushroom"
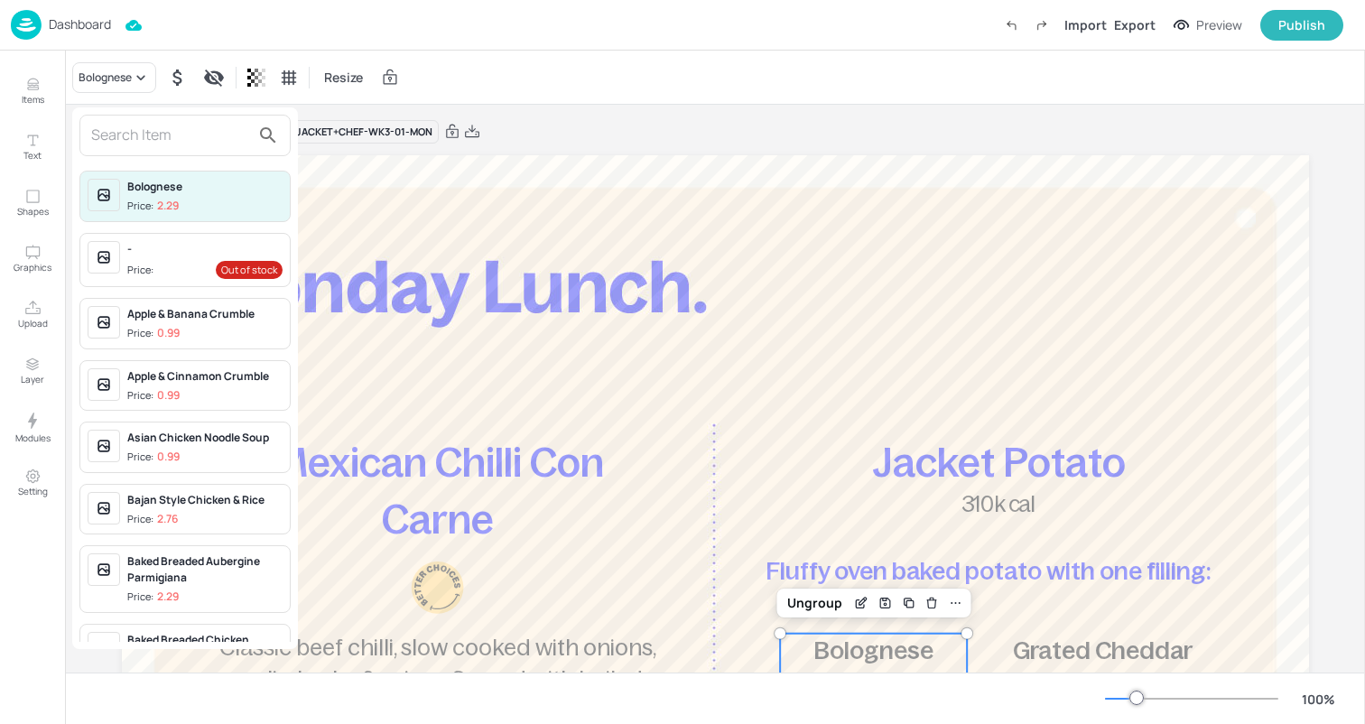
click at [536, 143] on div at bounding box center [682, 362] width 1365 height 724
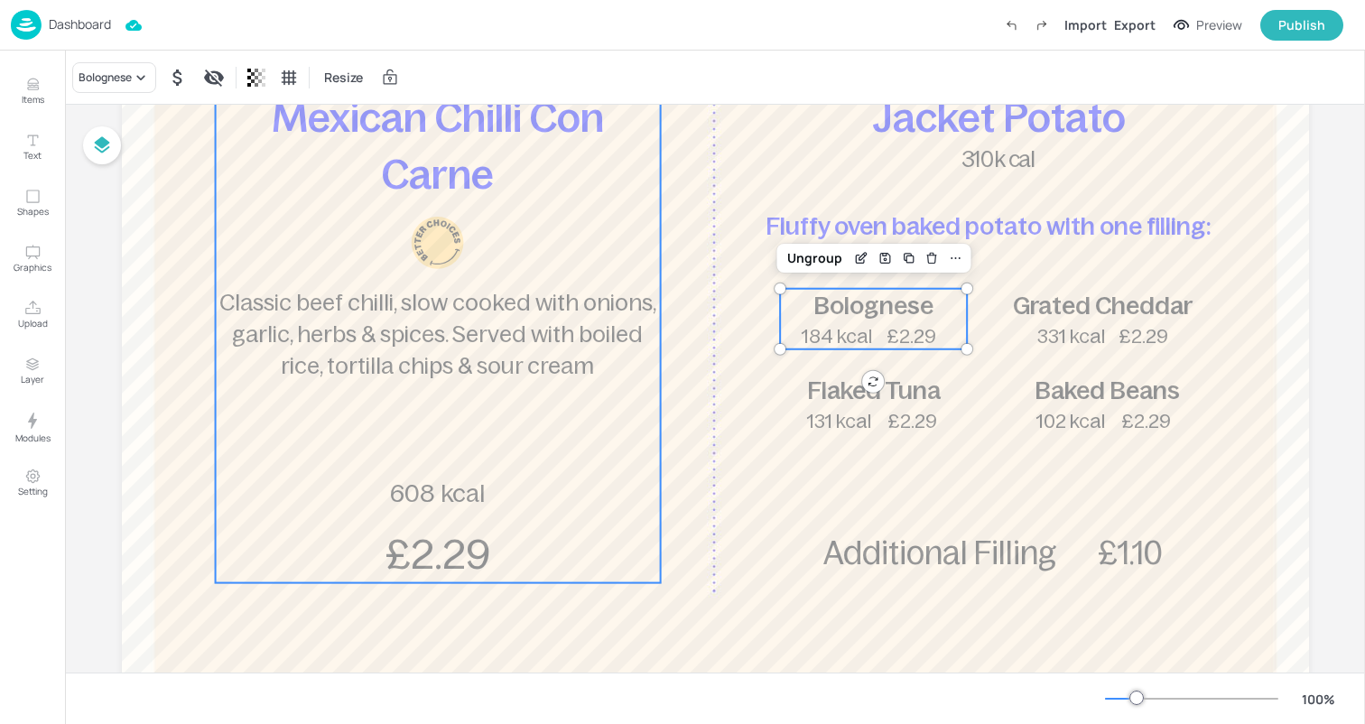
scroll to position [356, 0]
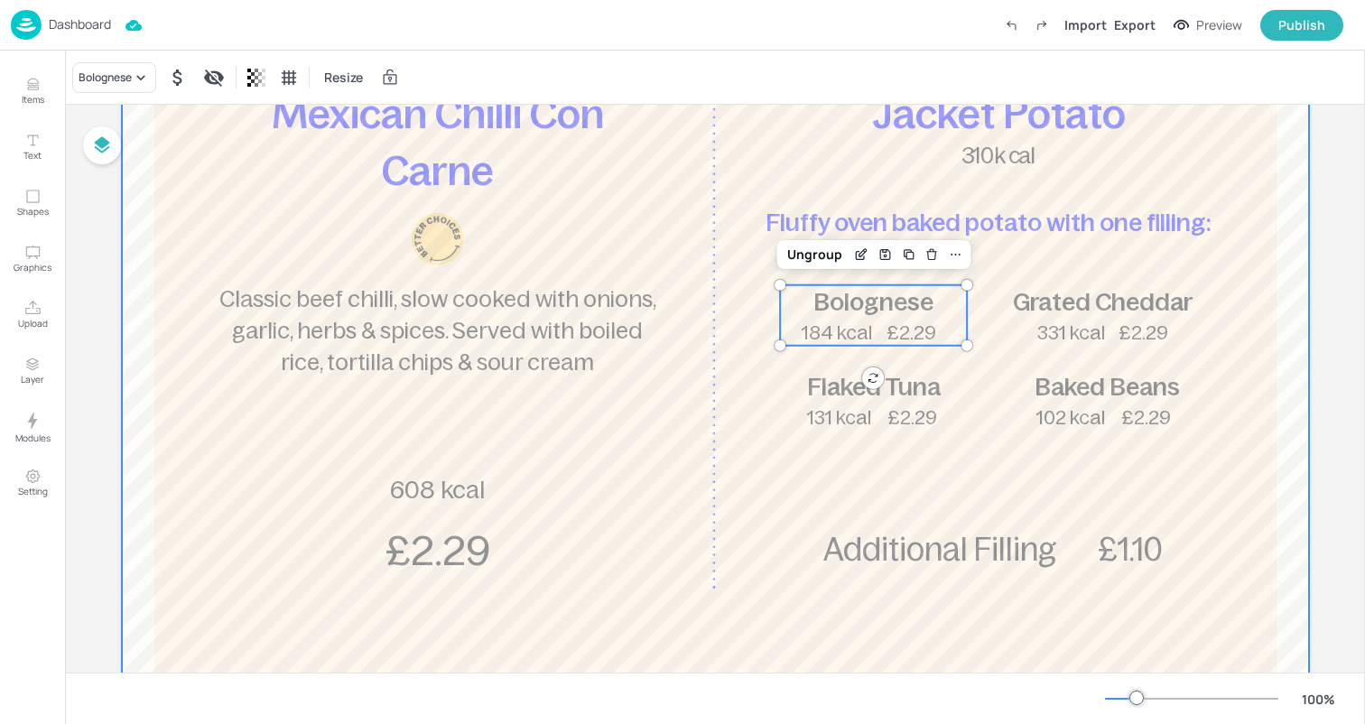
click at [661, 146] on div at bounding box center [715, 294] width 1187 height 975
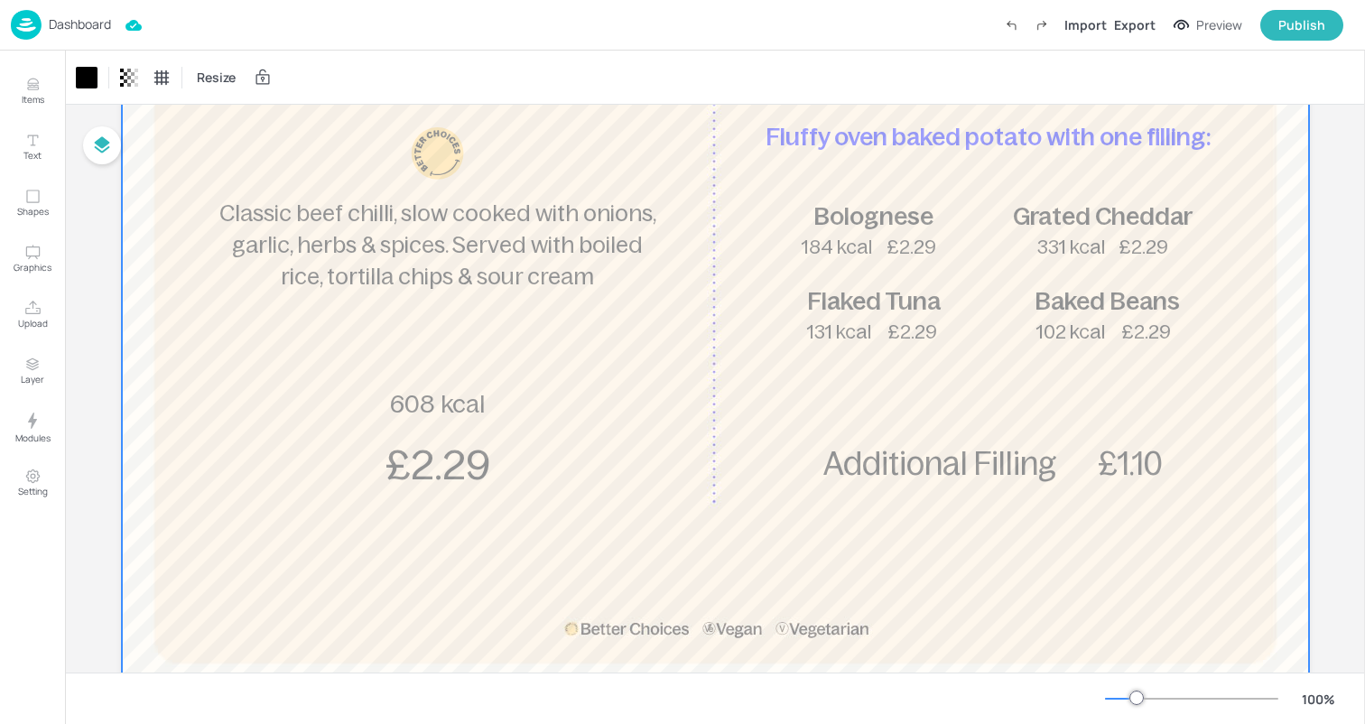
scroll to position [510, 0]
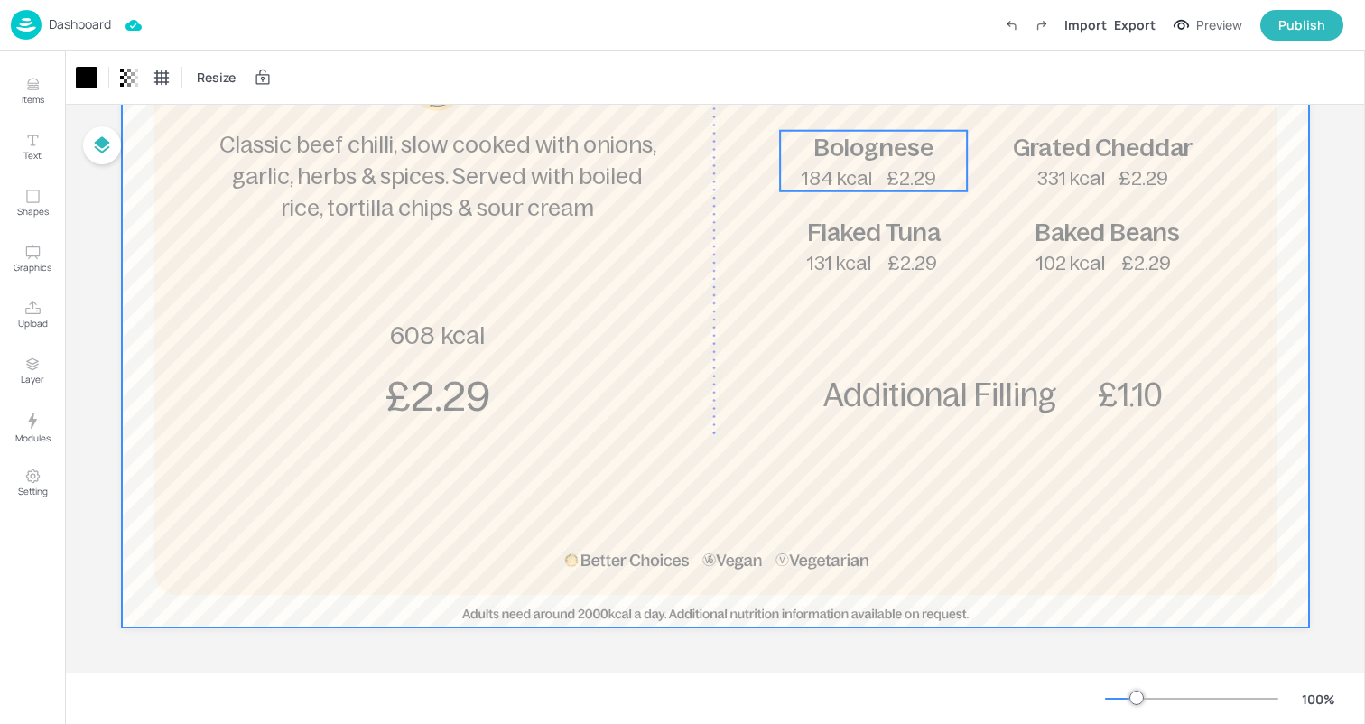
click at [875, 148] on span "Bolognese" at bounding box center [873, 148] width 120 height 28
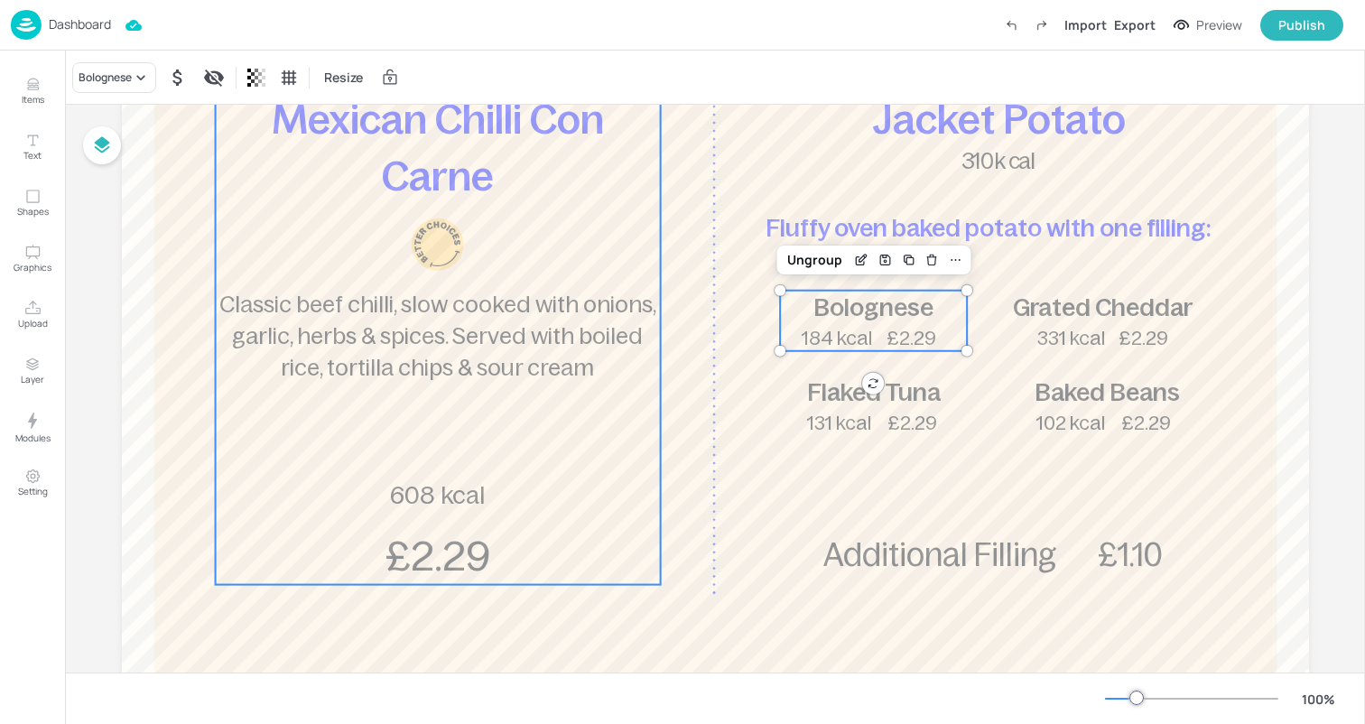
scroll to position [325, 0]
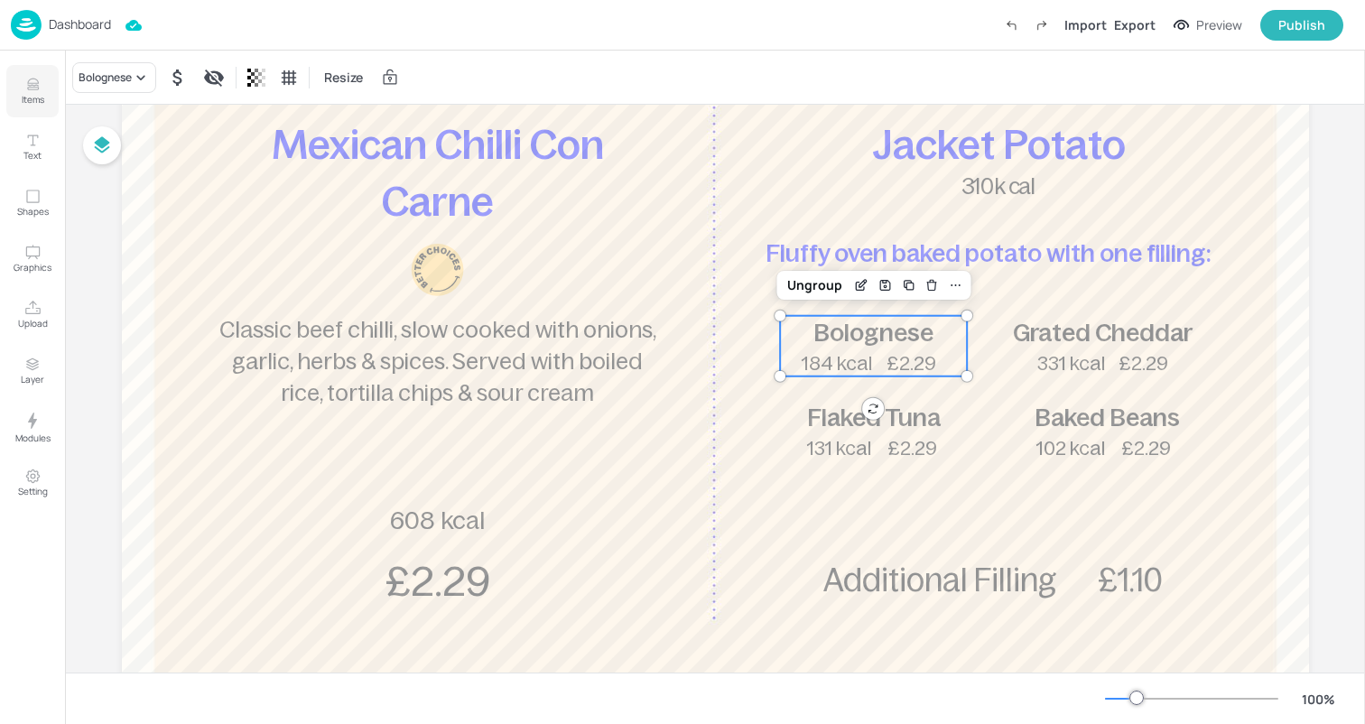
click at [55, 90] on button "Items" at bounding box center [32, 91] width 52 height 52
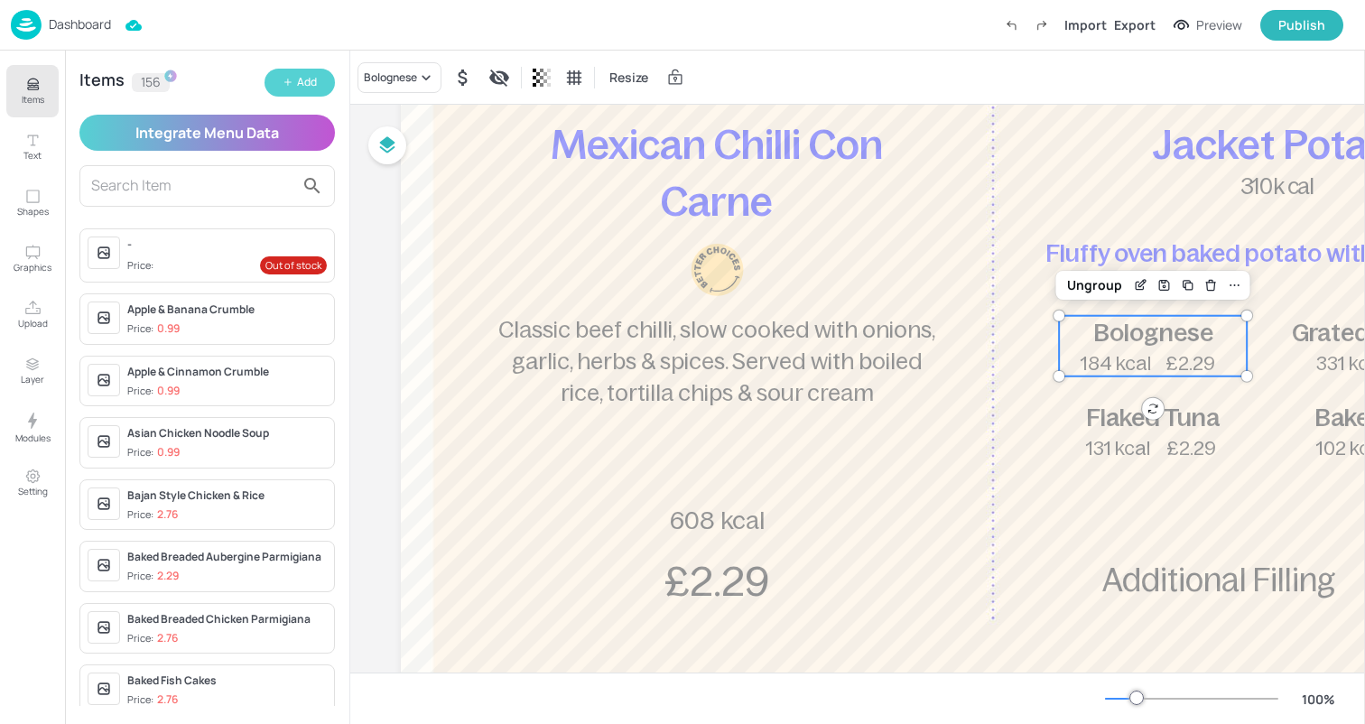
click at [300, 71] on button "Add" at bounding box center [300, 83] width 70 height 28
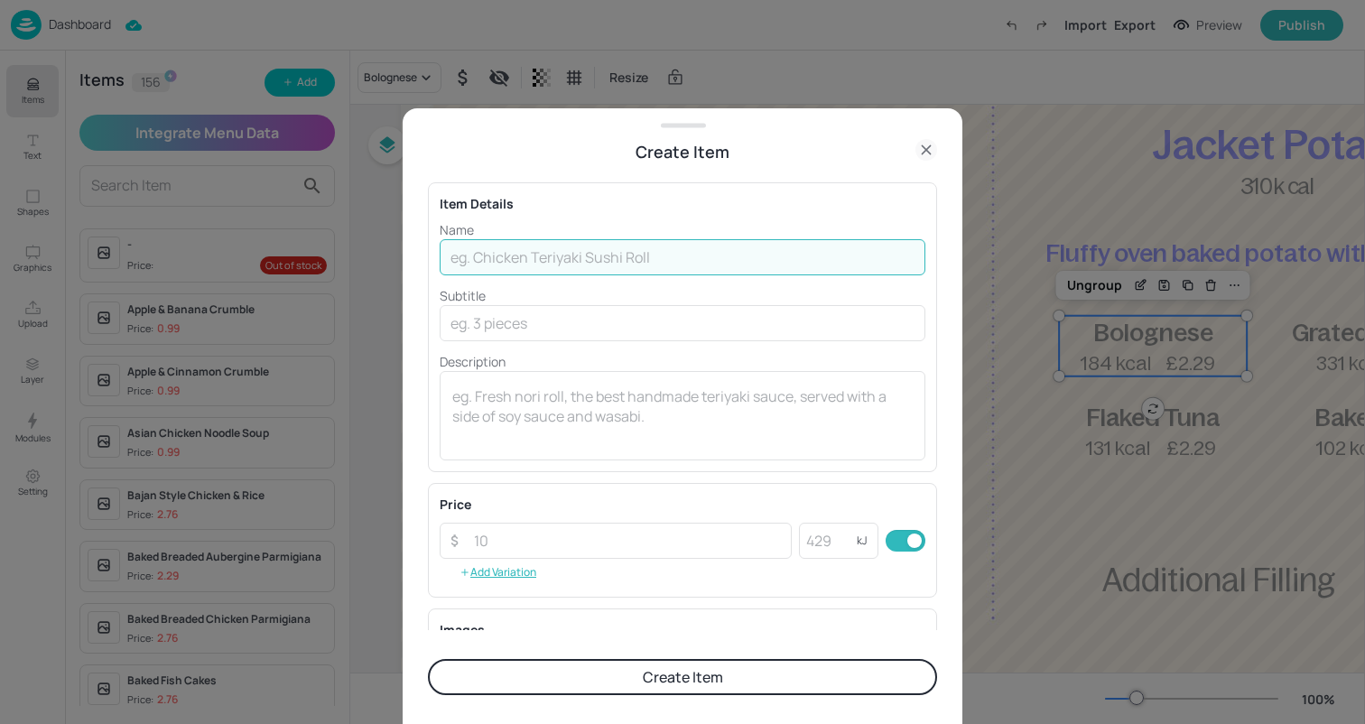
click at [554, 256] on input "text" at bounding box center [683, 257] width 486 height 36
click at [533, 231] on p "Name" at bounding box center [683, 229] width 486 height 19
click at [532, 255] on input "Smokey M" at bounding box center [683, 257] width 486 height 36
paste input "Mushroom & Chickpea"
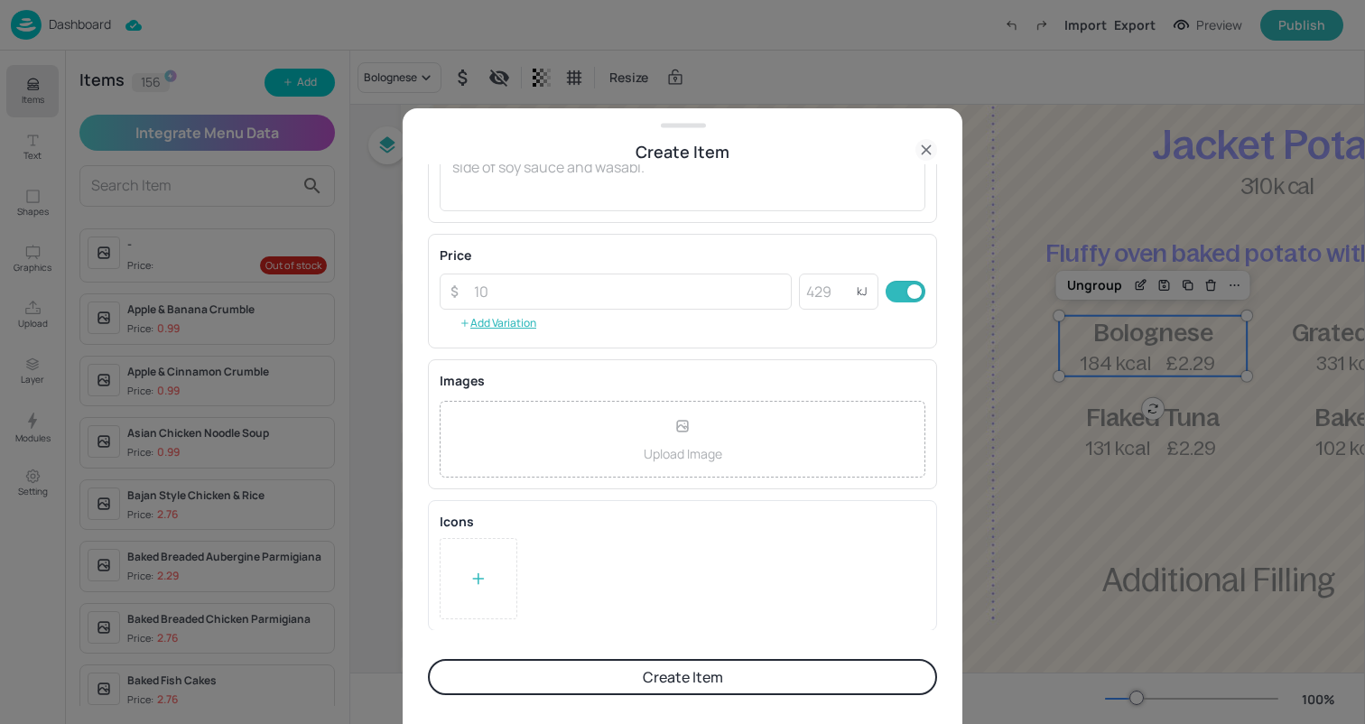
scroll to position [250, 0]
type input "Smokey Mushroom & Chickpea"
click at [815, 295] on input "number" at bounding box center [828, 291] width 58 height 36
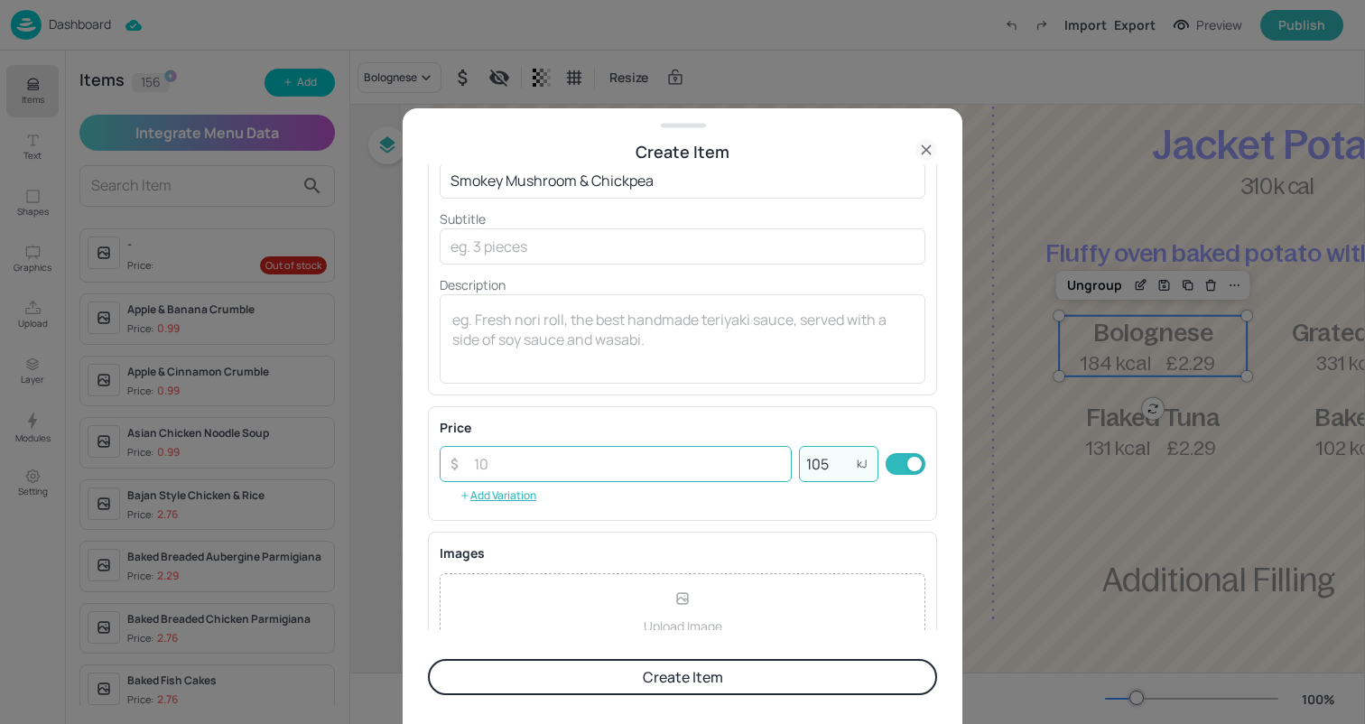
scroll to position [61, 0]
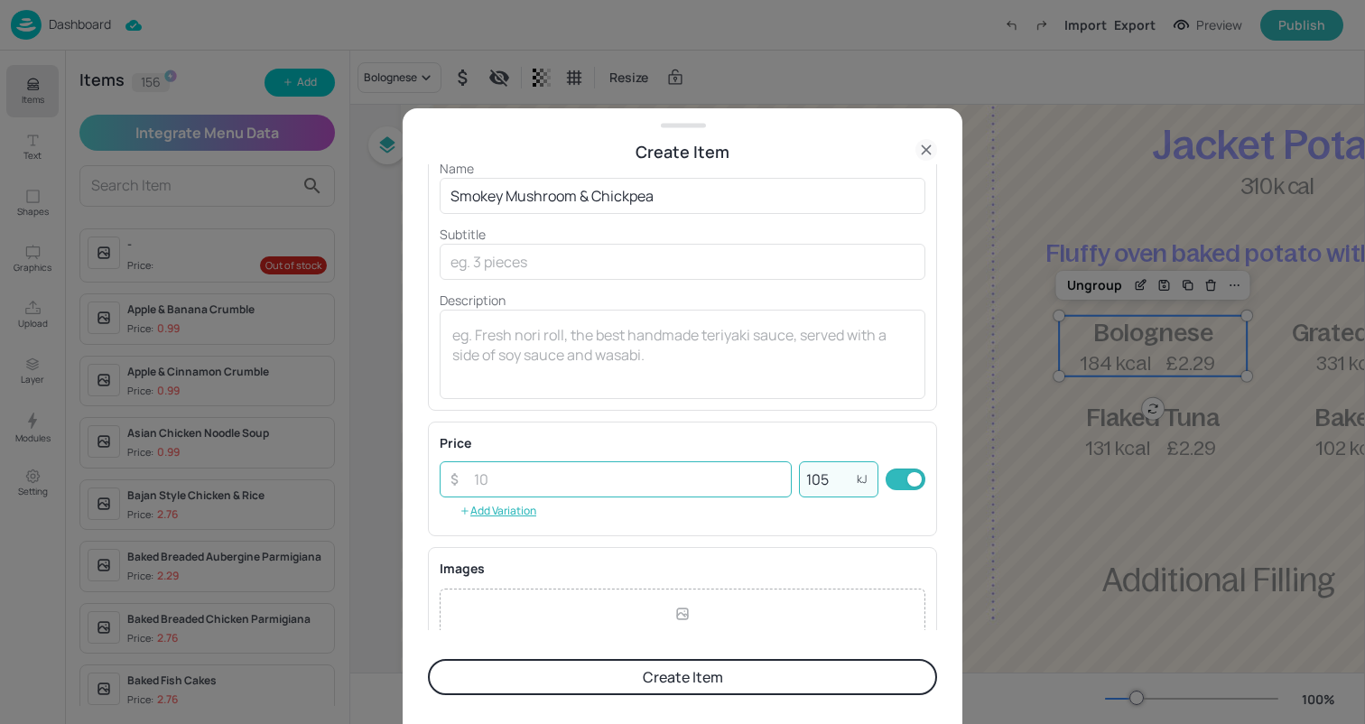
type input "105"
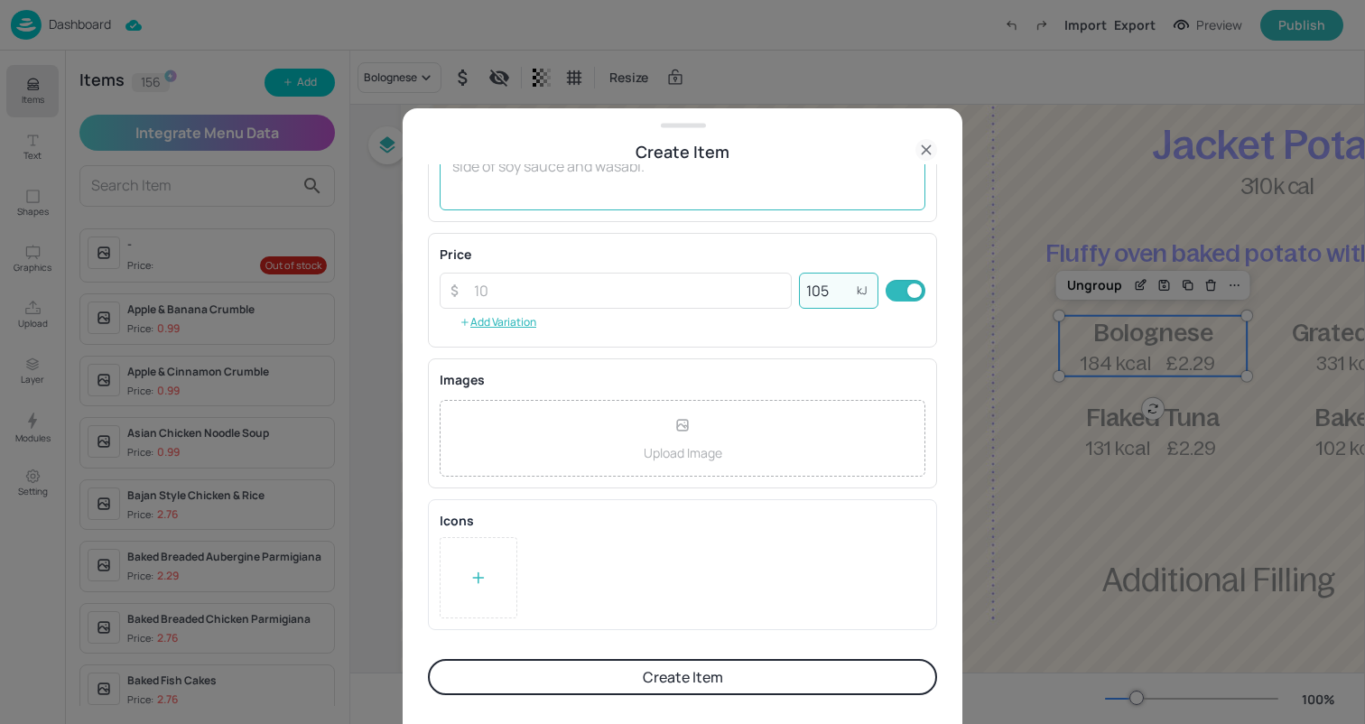
scroll to position [250, 0]
click at [617, 299] on input "number" at bounding box center [627, 291] width 329 height 36
type input "2"
